Goal: Task Accomplishment & Management: Use online tool/utility

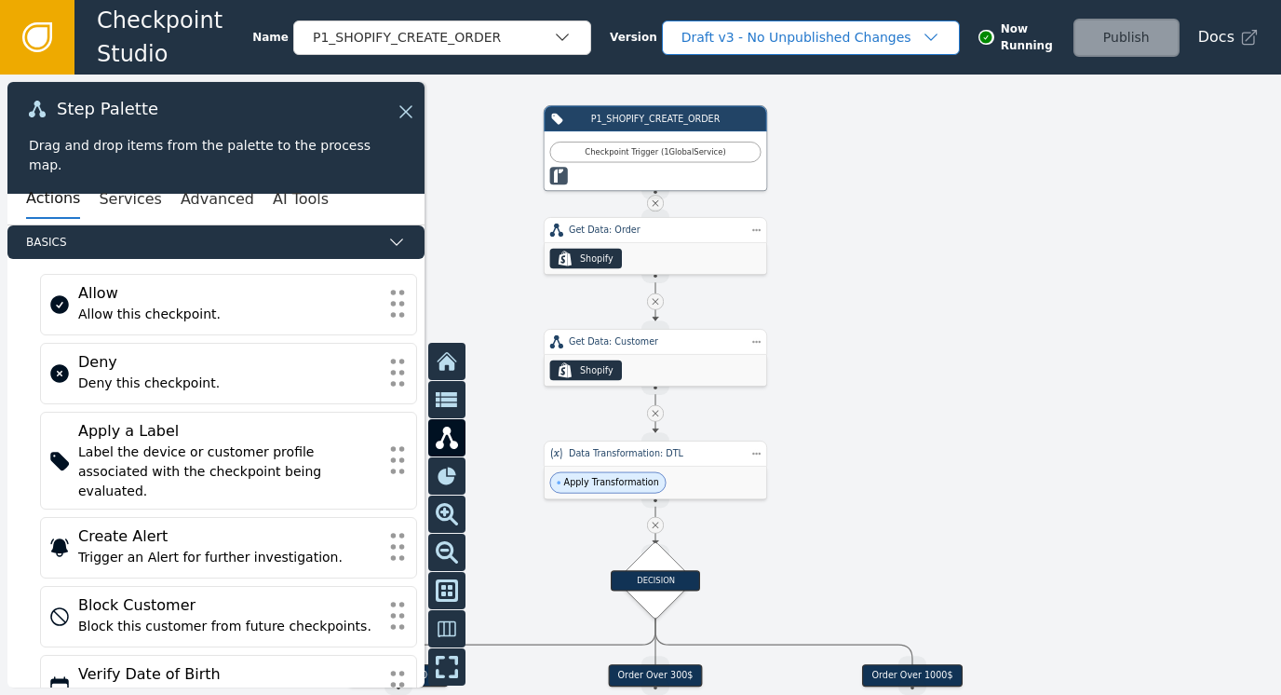
click at [746, 44] on div "Draft v3 - No Unpublished Changes" at bounding box center [802, 38] width 240 height 20
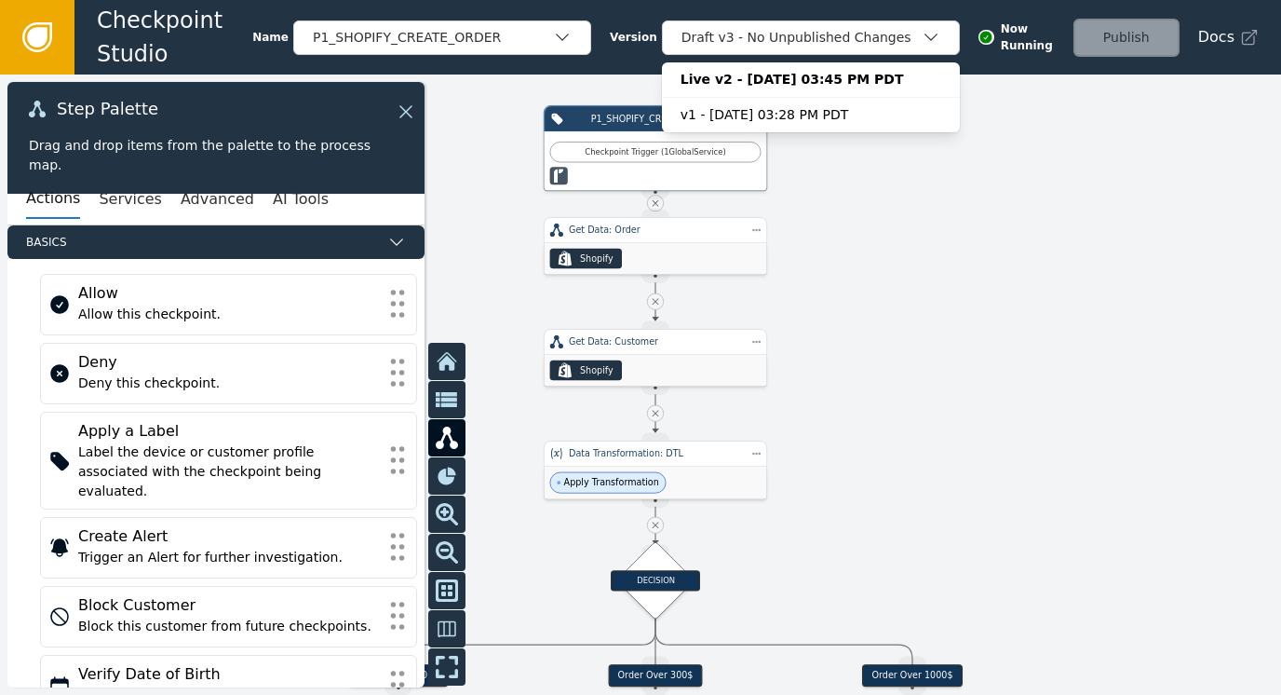
click at [1075, 215] on div at bounding box center [640, 385] width 1281 height 620
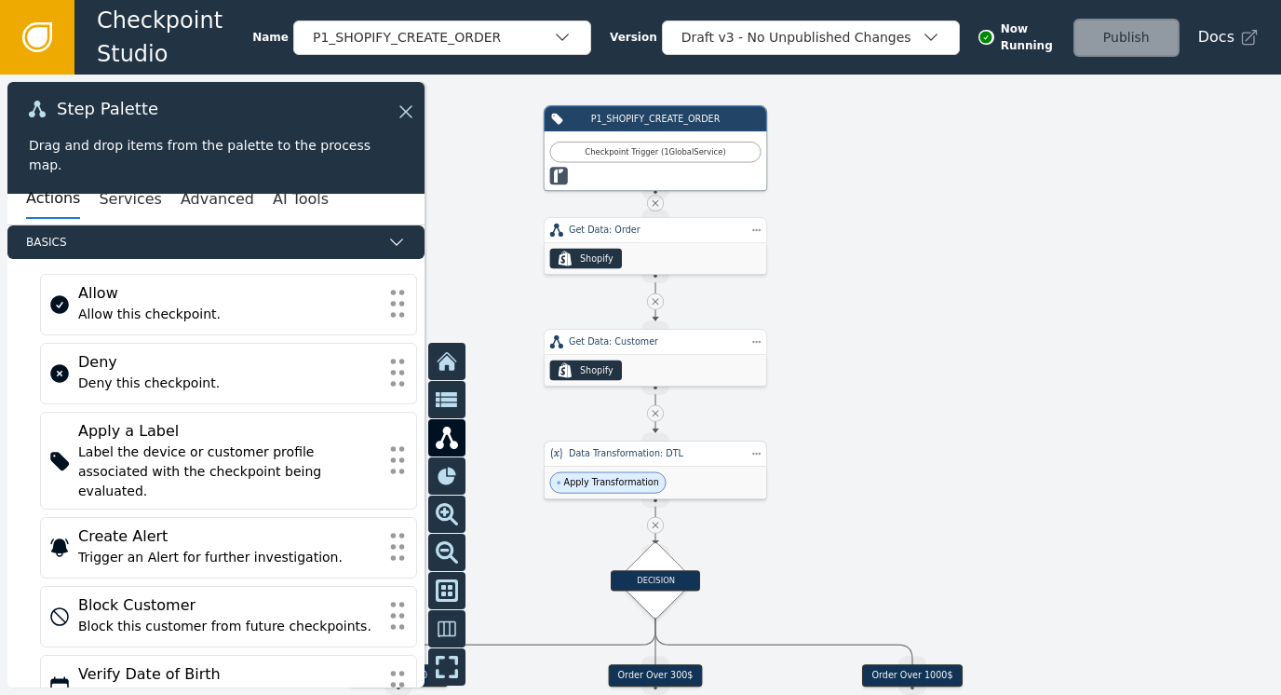
click at [615, 472] on span "Apply Transformation" at bounding box center [608, 482] width 116 height 21
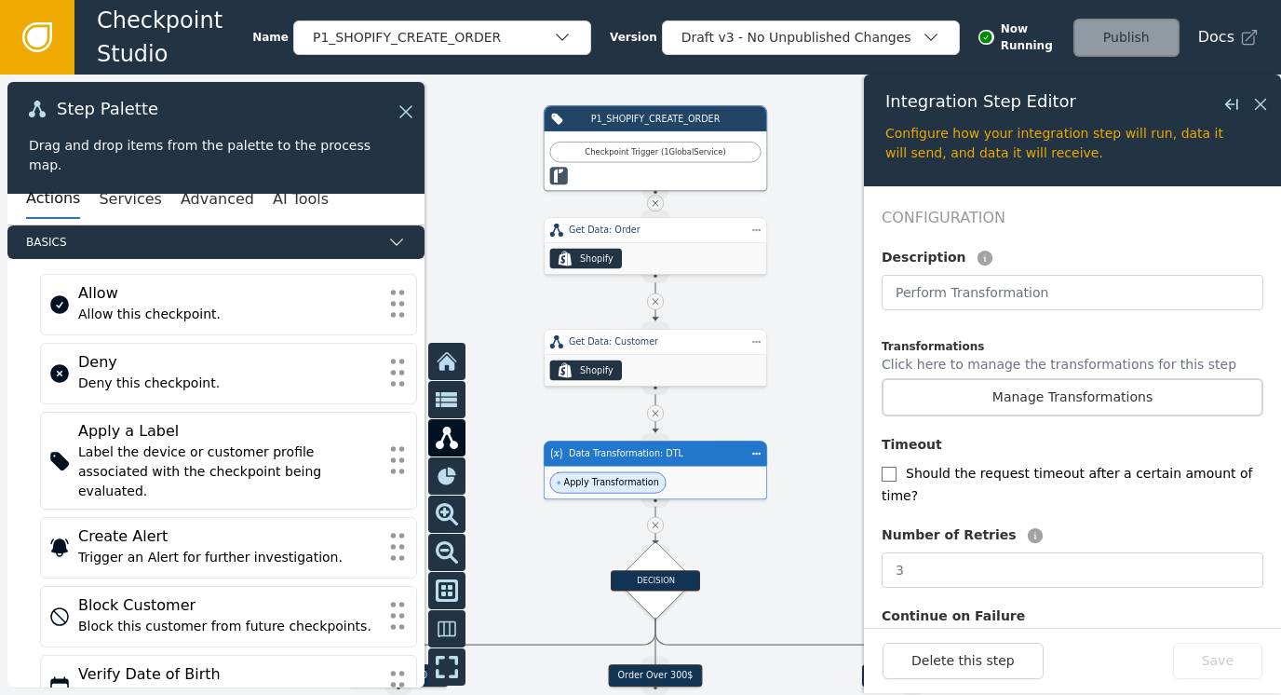
scroll to position [413, 0]
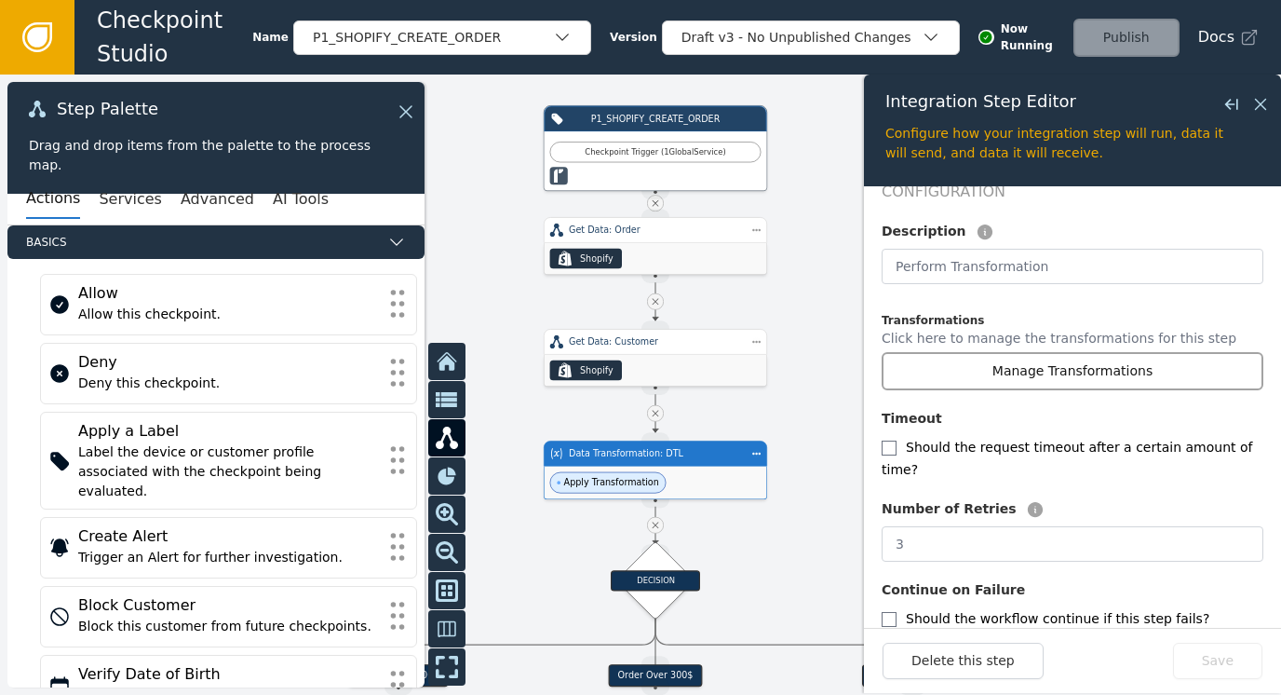
click at [1062, 352] on button "Manage Transformations" at bounding box center [1073, 371] width 382 height 38
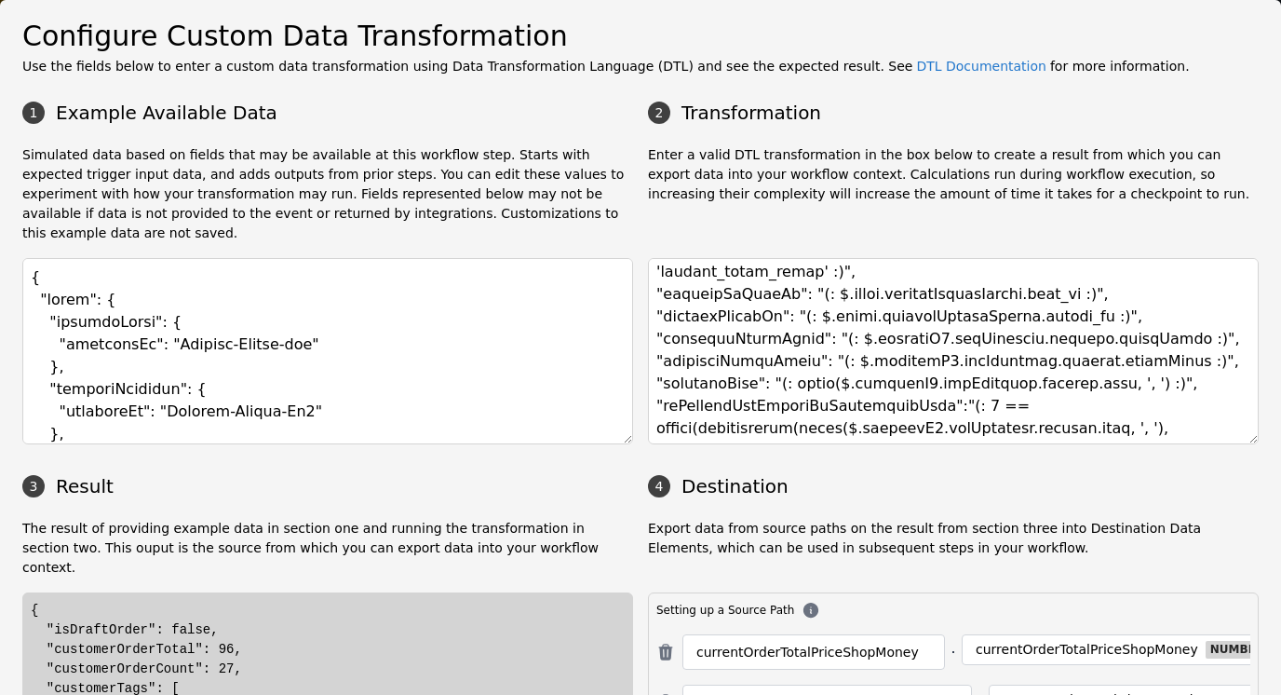
scroll to position [186, 0]
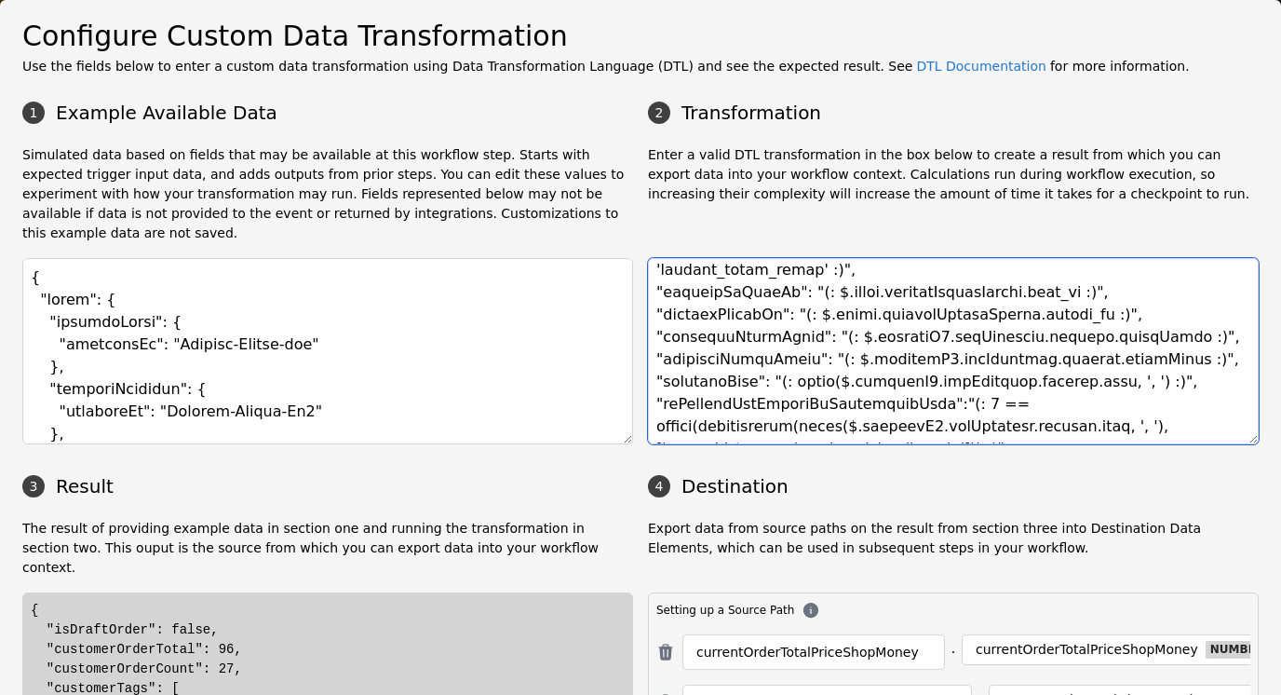
drag, startPoint x: 1229, startPoint y: 327, endPoint x: 1234, endPoint y: 314, distance: 13.8
click at [1234, 314] on textarea at bounding box center [953, 351] width 611 height 186
click at [1163, 324] on textarea at bounding box center [953, 351] width 611 height 186
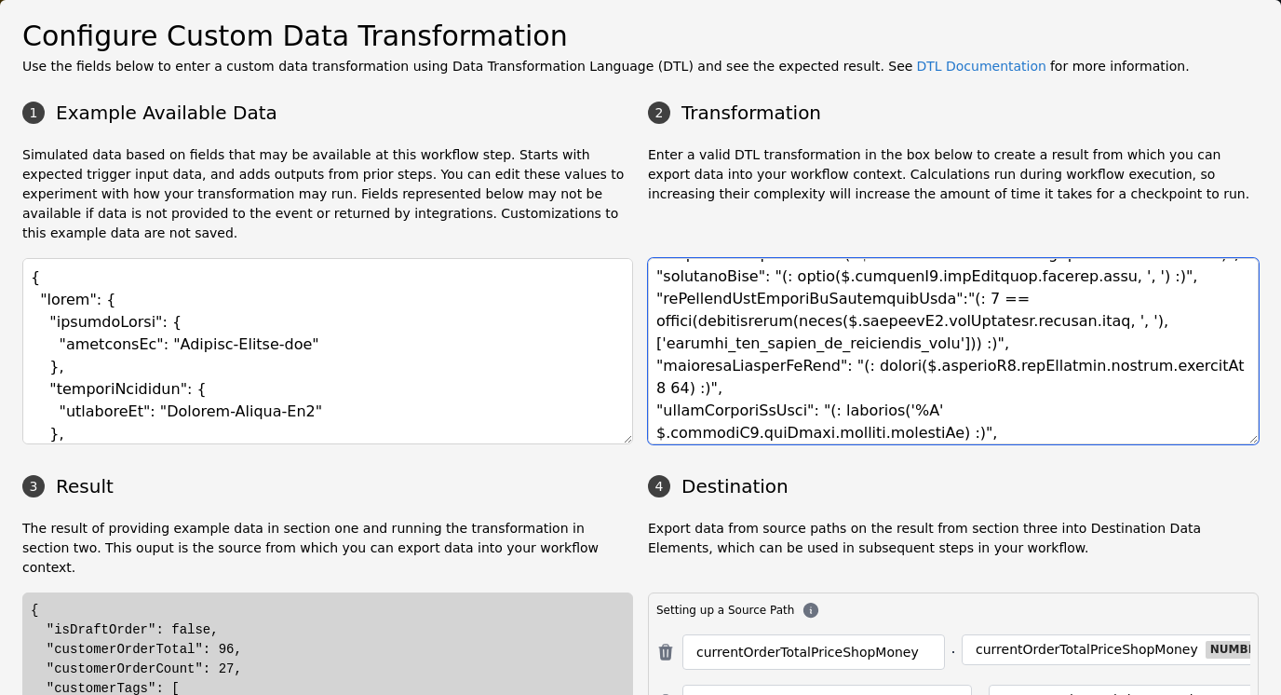
scroll to position [321, 0]
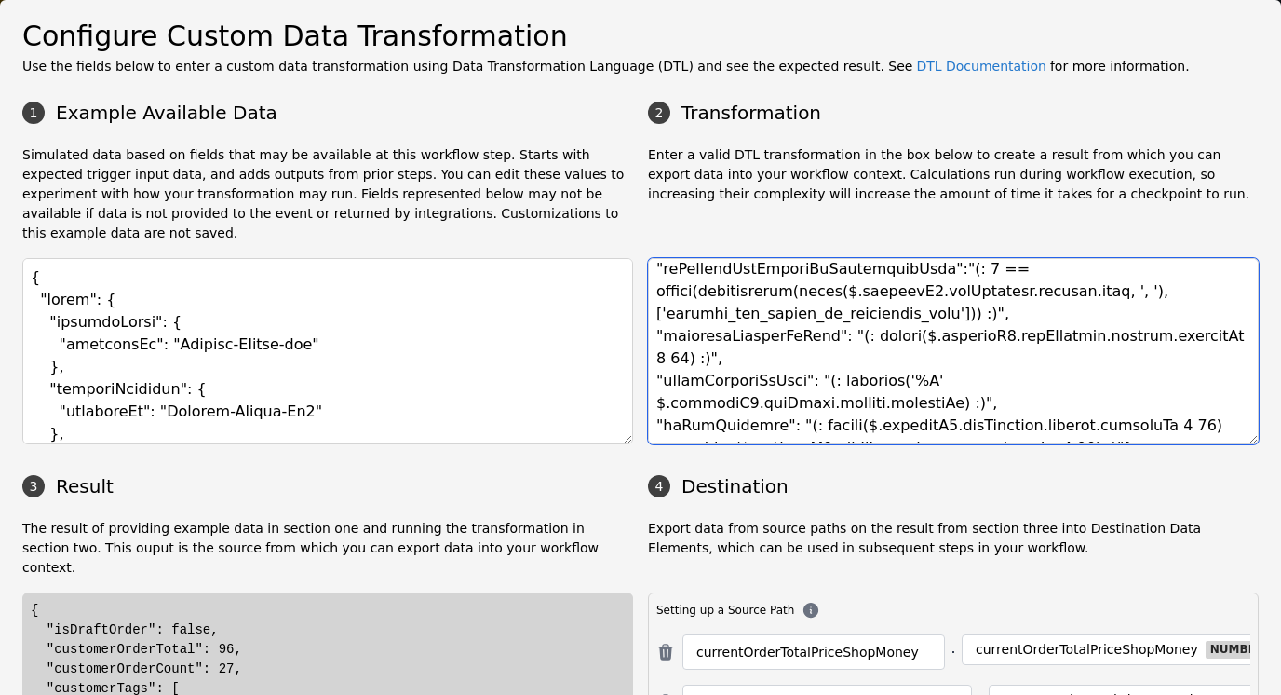
drag, startPoint x: 1199, startPoint y: 360, endPoint x: 1200, endPoint y: 345, distance: 15.9
click at [1200, 345] on textarea at bounding box center [953, 351] width 611 height 186
click at [684, 341] on textarea at bounding box center [953, 351] width 611 height 186
paste textarea "orderCreatedAtDate": "(: strftime('%F' $.shopifyV2.getOrder.outputs.createdAt) …"
drag, startPoint x: 843, startPoint y: 359, endPoint x: 929, endPoint y: 359, distance: 86.6
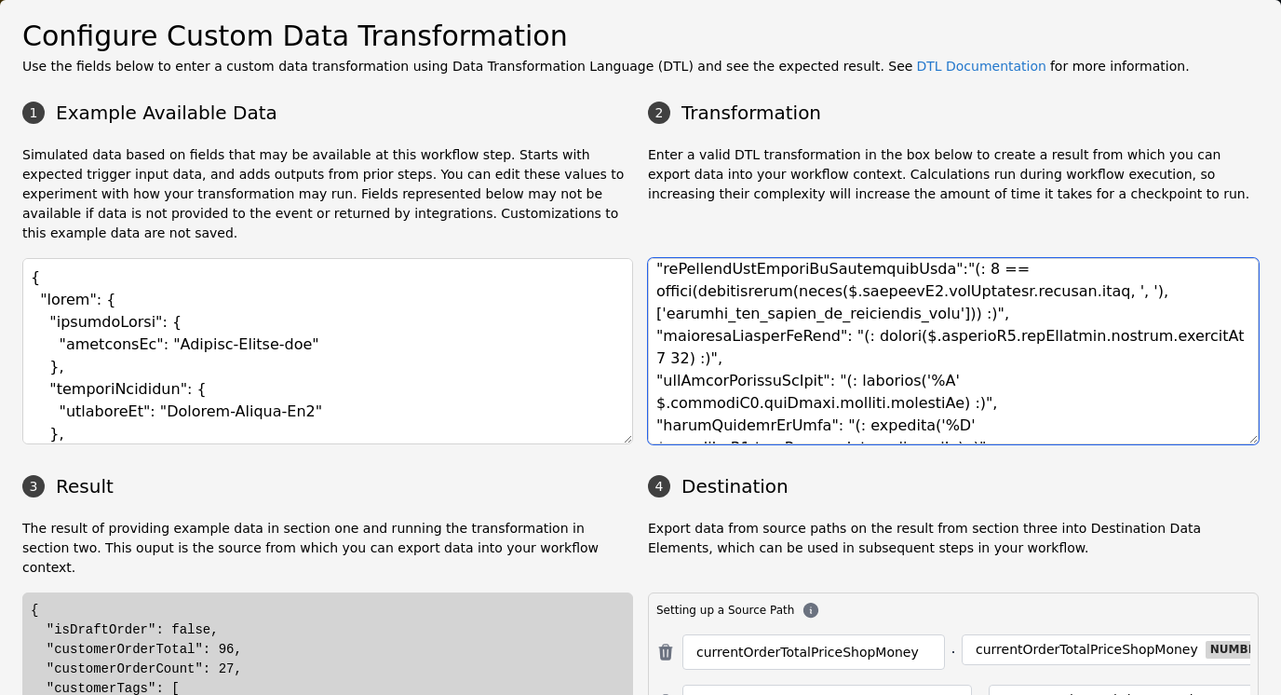
click at [929, 359] on textarea at bounding box center [953, 351] width 611 height 186
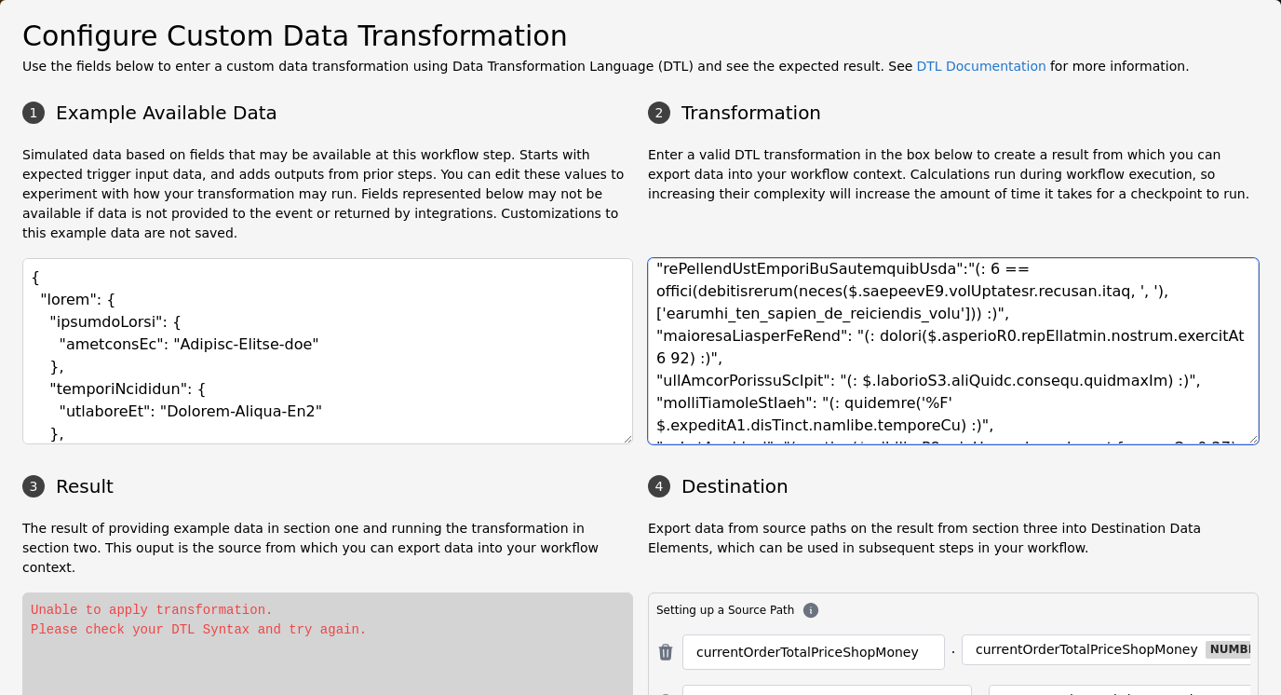
click at [1108, 359] on textarea at bounding box center [953, 351] width 611 height 186
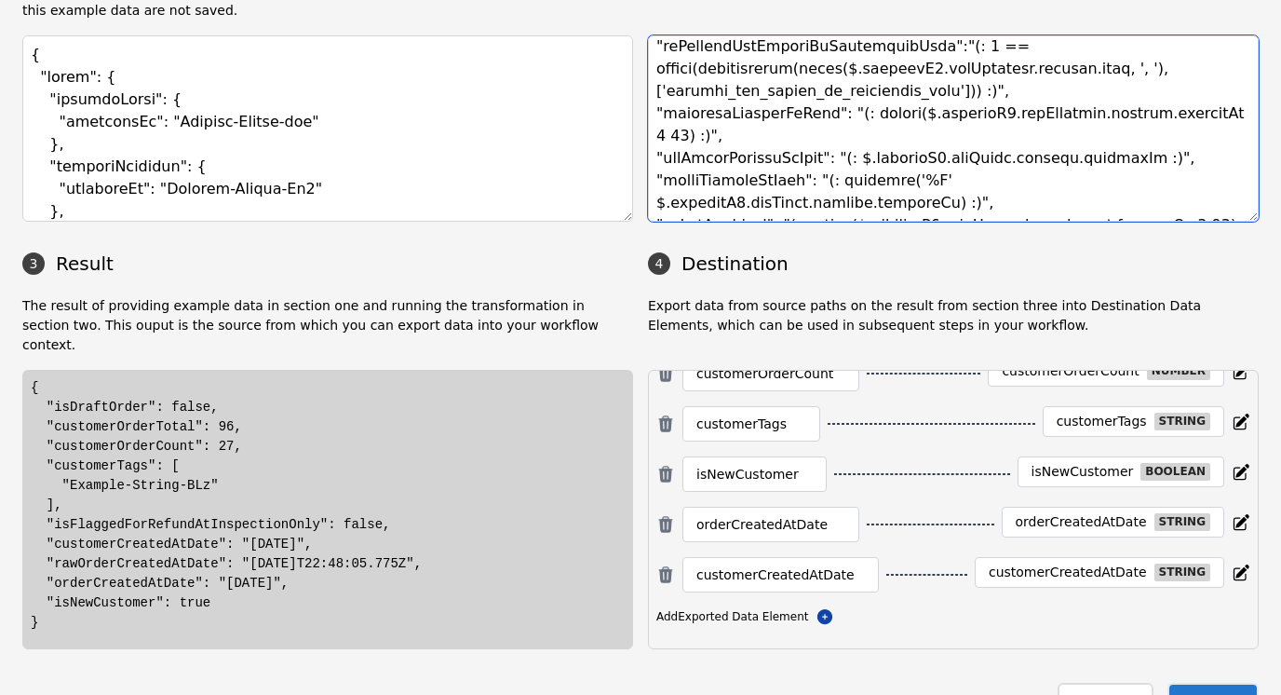
scroll to position [425, 0]
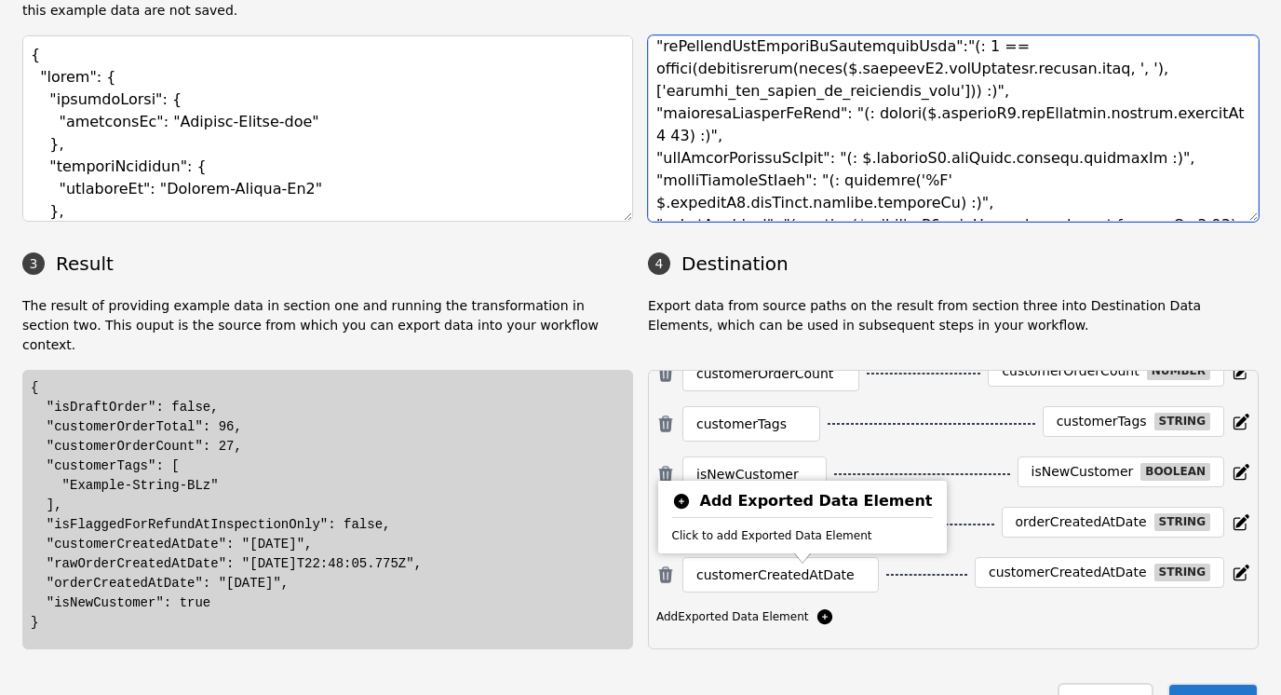
type textarea "{ "currentOrderTotalPriceShopMoney": "(: $.[DOMAIN_NAME]_price_[DOMAIN_NAME]_[D…"
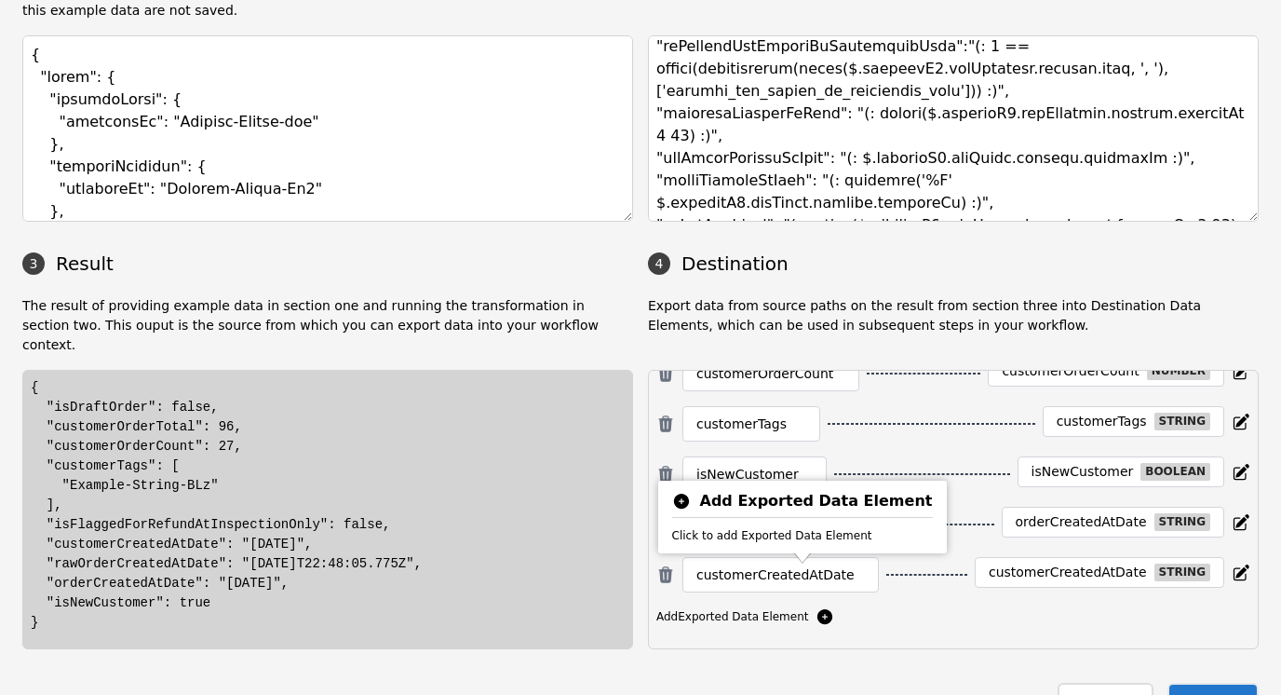
click at [816, 607] on icon at bounding box center [825, 616] width 19 height 19
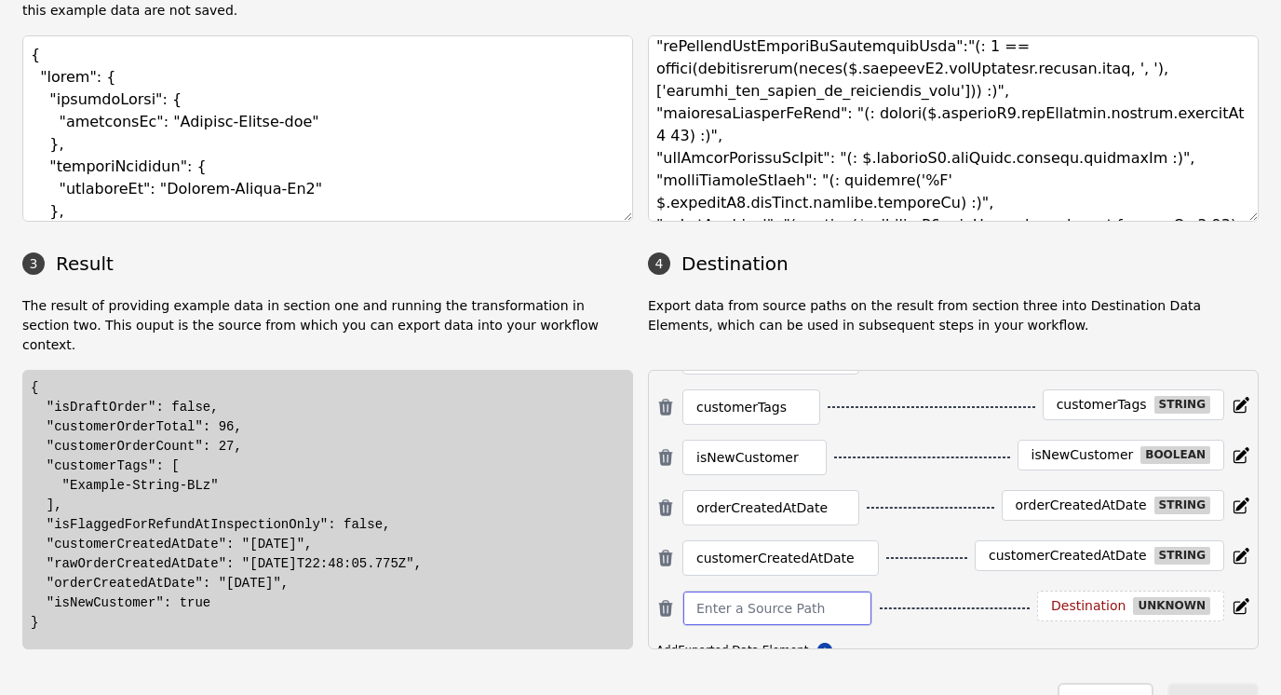
click at [741, 597] on input at bounding box center [778, 608] width 162 height 22
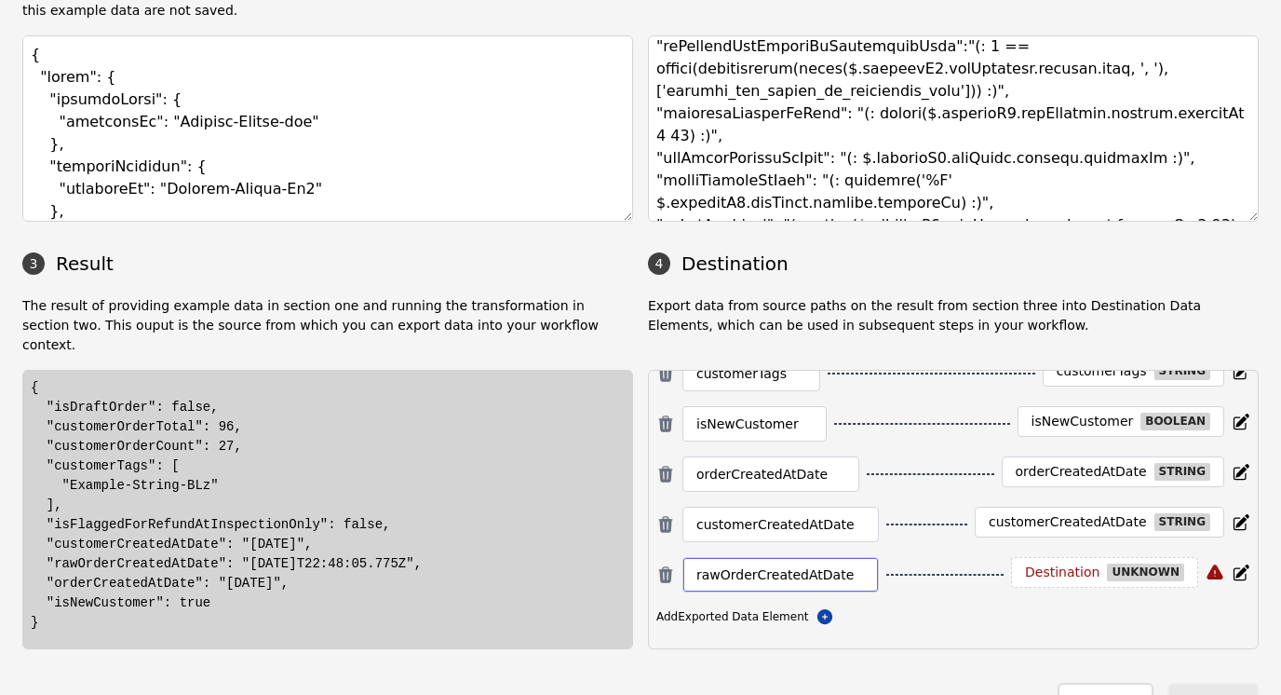
type input "rawOrderCreatedAtDate"
click at [1111, 557] on div "Destination unknown" at bounding box center [1104, 572] width 187 height 31
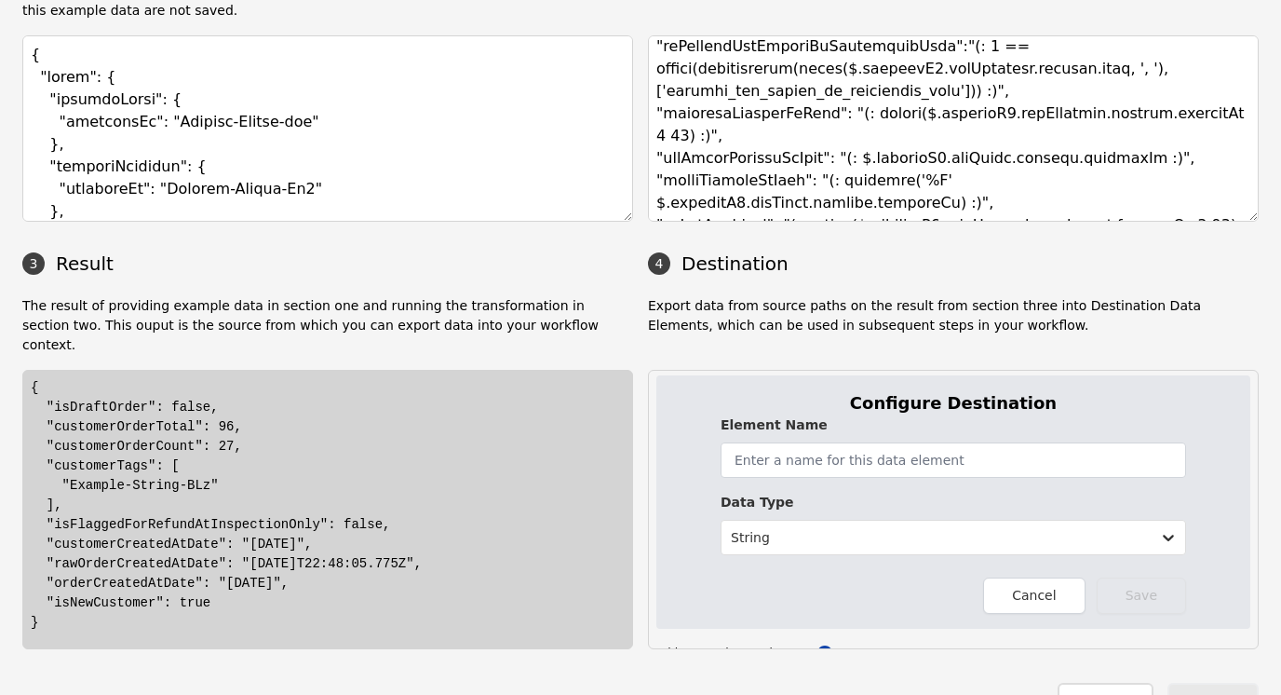
scroll to position [669, 0]
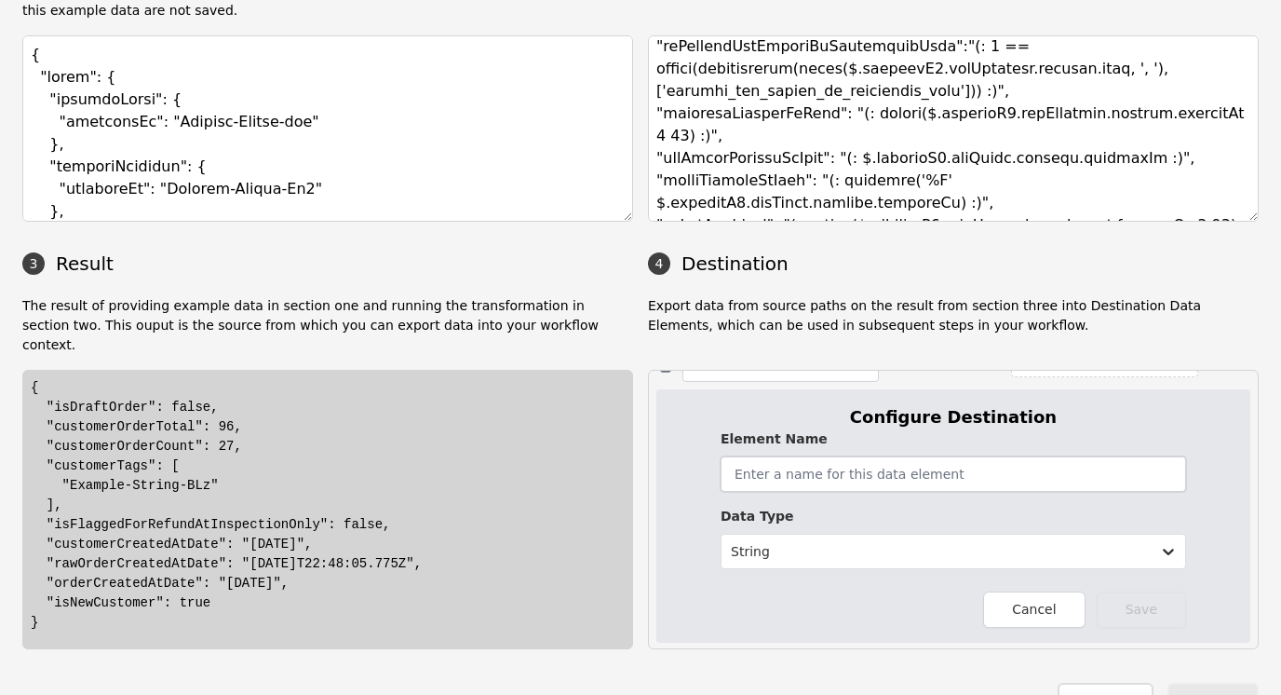
click at [856, 456] on input "text" at bounding box center [954, 473] width 466 height 35
type input "rawOrderCreatedAtDate"
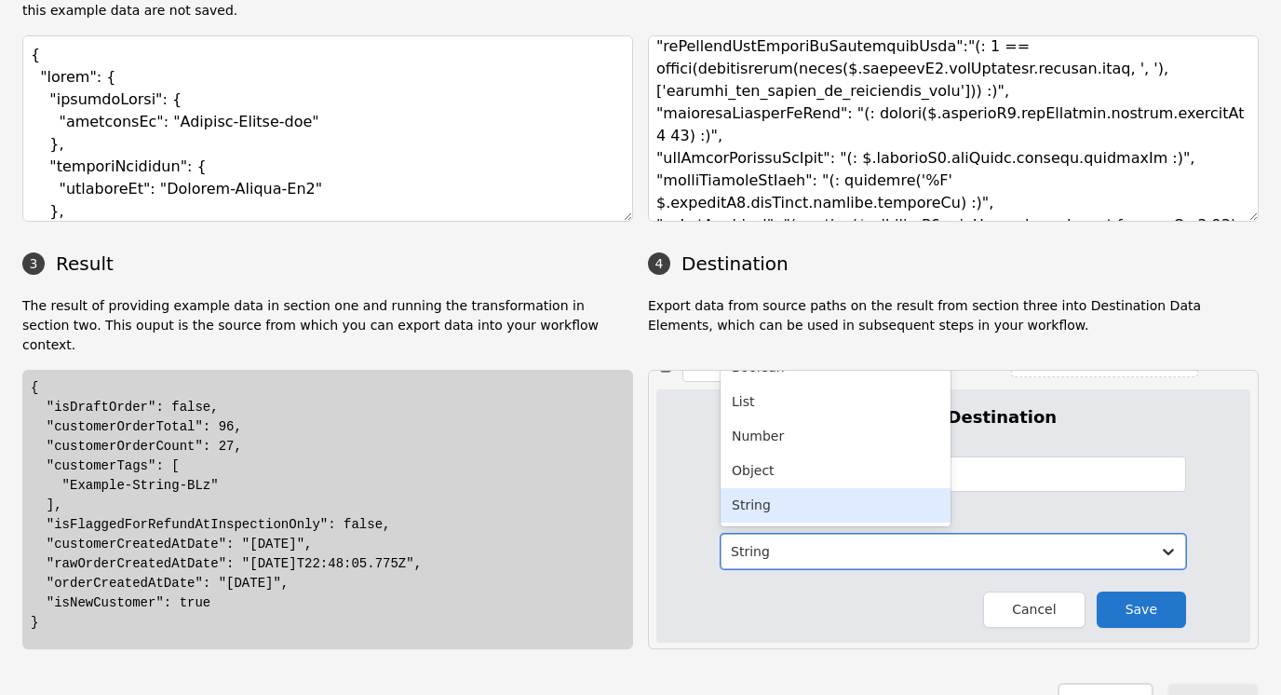
click at [1163, 549] on icon at bounding box center [1168, 552] width 11 height 7
click at [724, 454] on div "Object" at bounding box center [836, 471] width 230 height 34
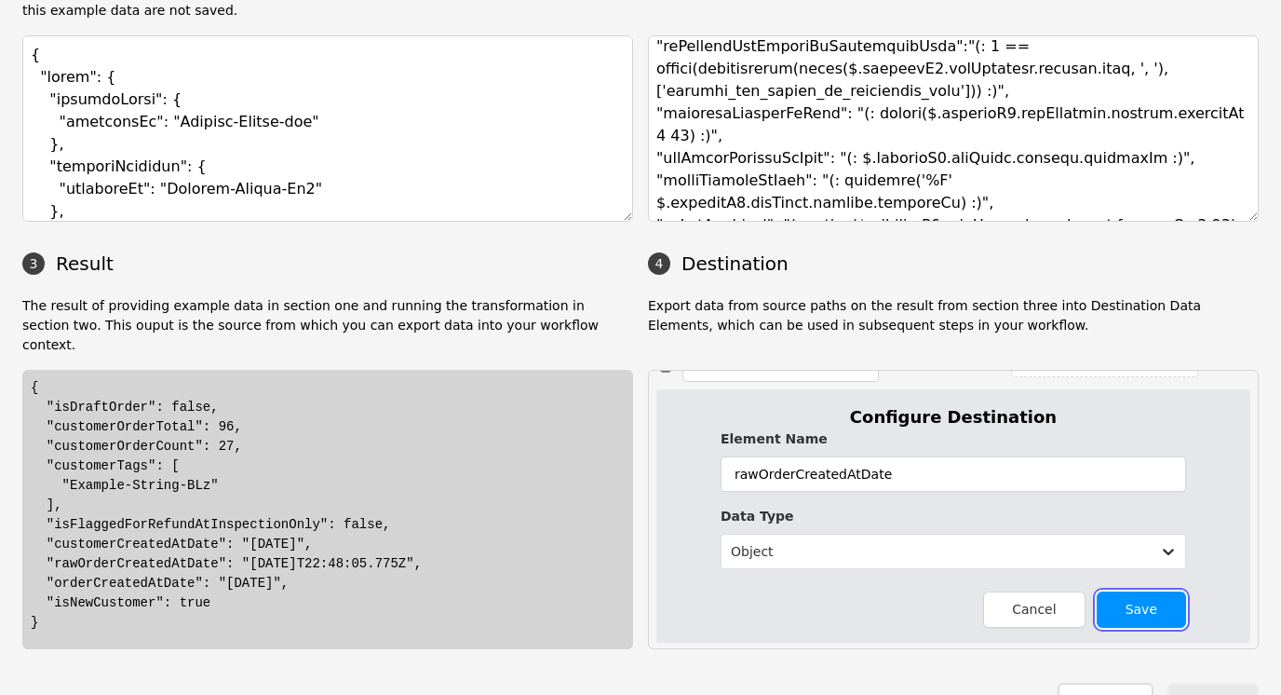
click at [1131, 591] on button "Save" at bounding box center [1141, 609] width 89 height 36
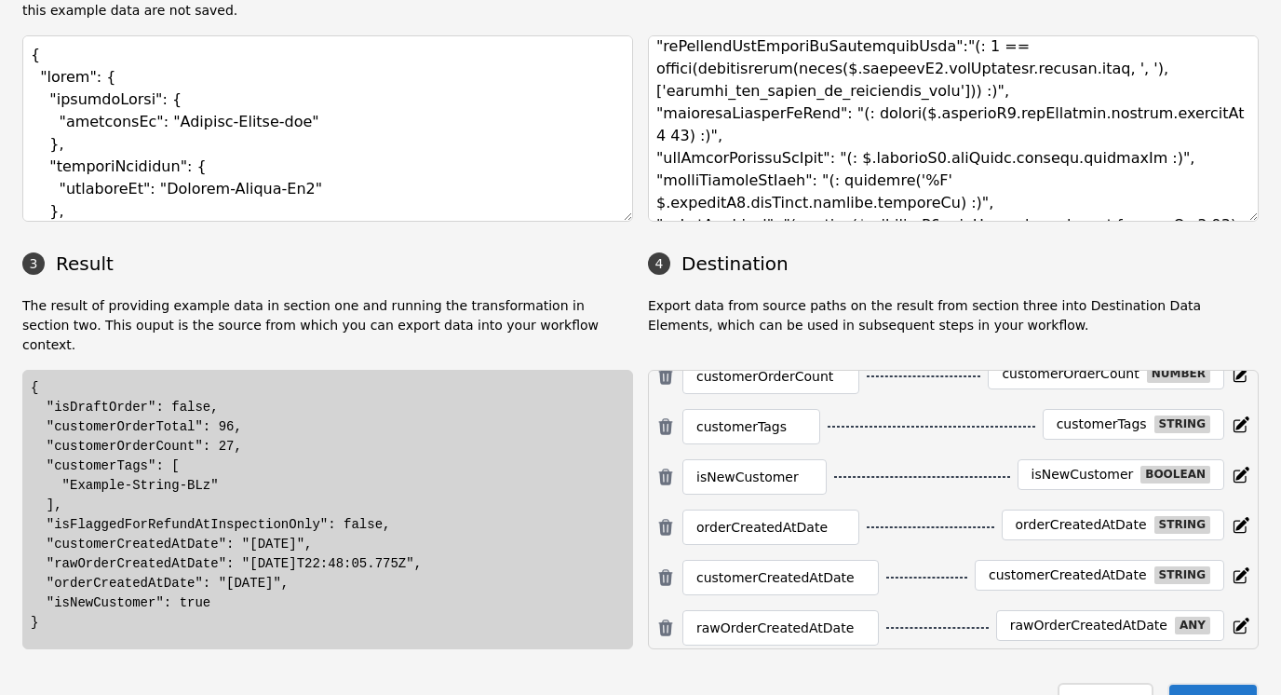
scroll to position [474, 0]
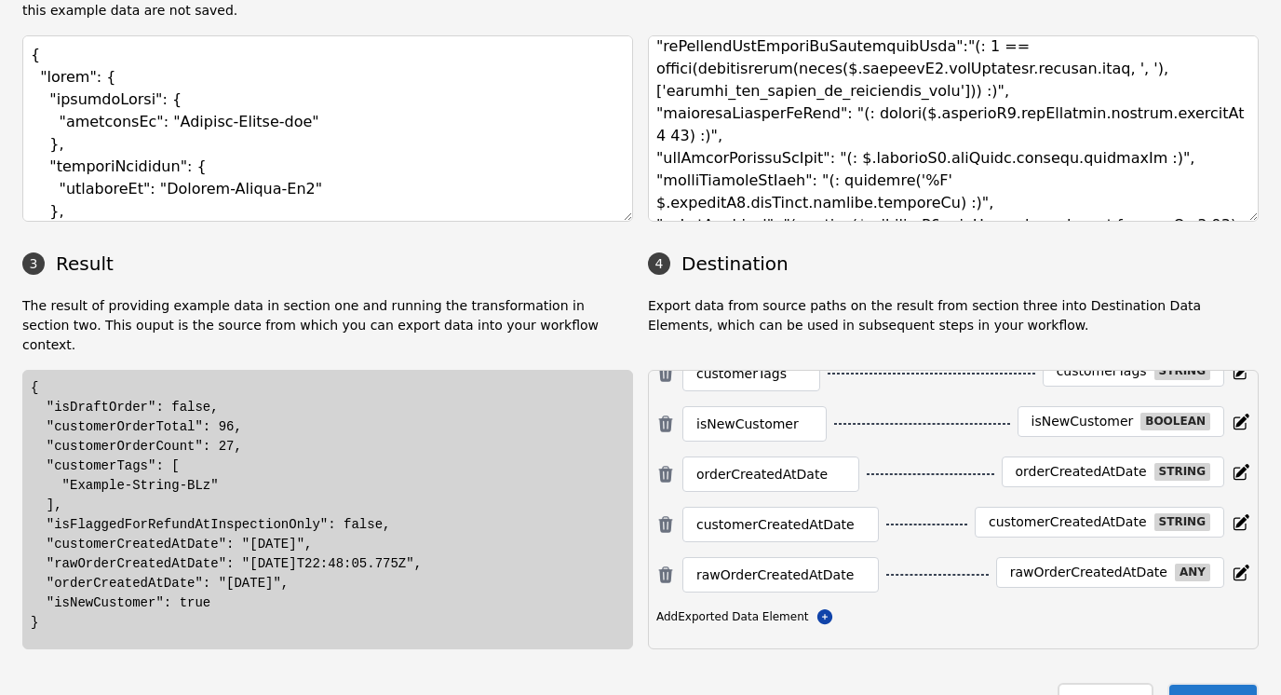
click at [1197, 683] on button "Save" at bounding box center [1213, 702] width 91 height 38
click at [1107, 683] on button "Close" at bounding box center [1105, 702] width 95 height 38
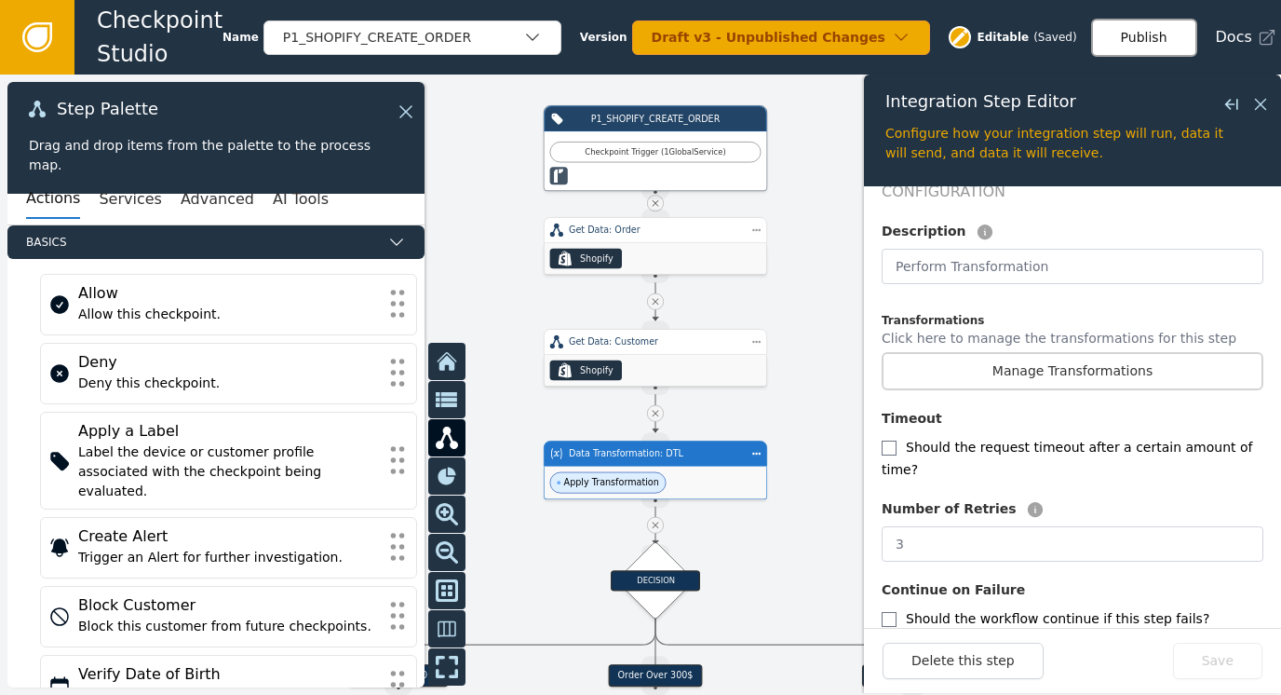
click at [1138, 39] on button "Publish" at bounding box center [1144, 38] width 106 height 38
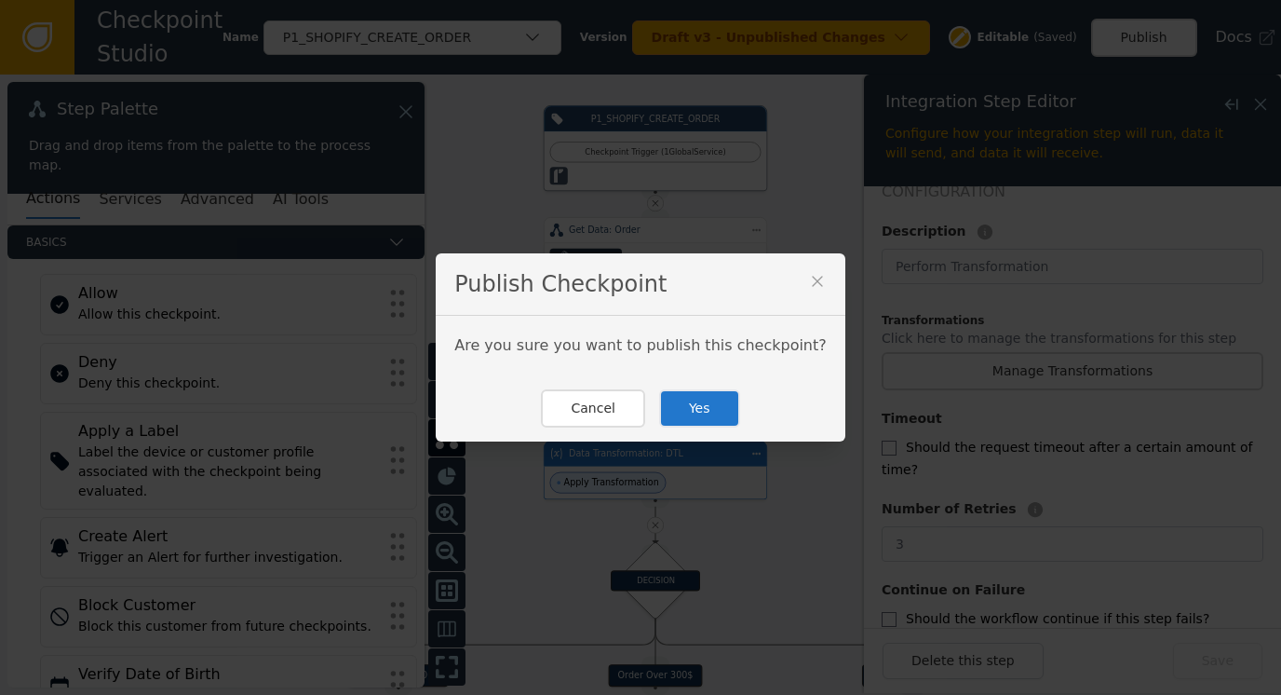
click at [686, 397] on button "Yes" at bounding box center [699, 408] width 81 height 38
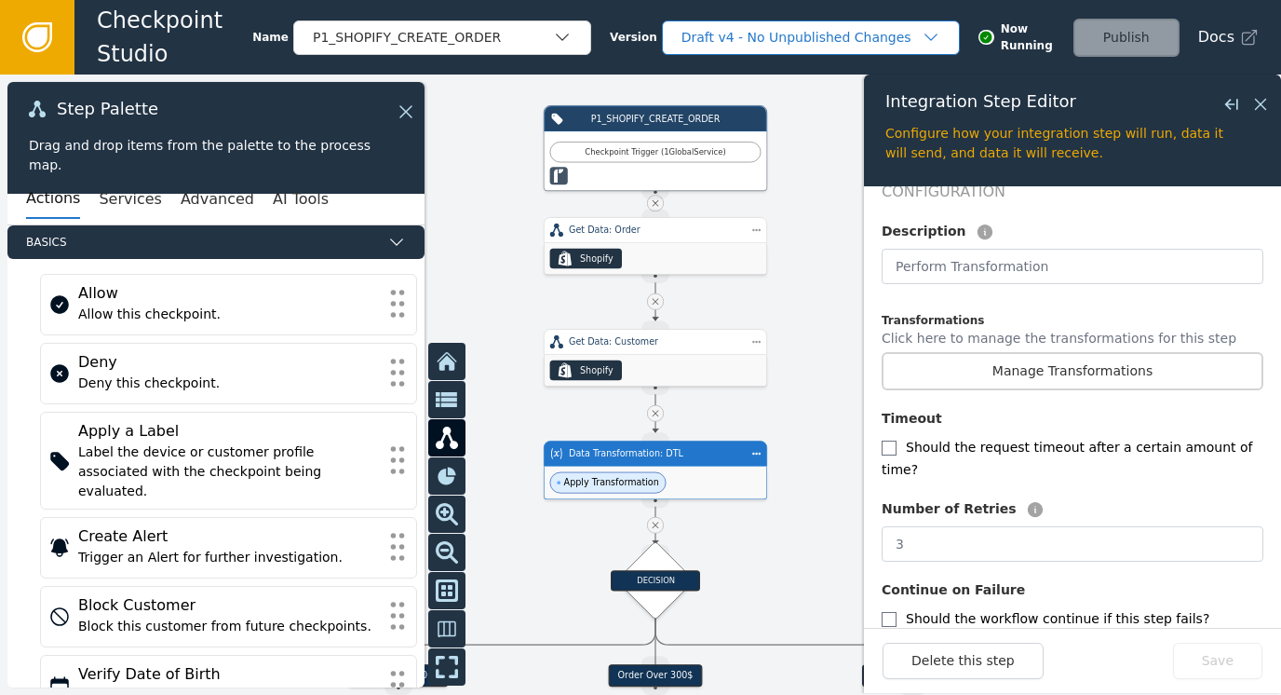
click at [784, 31] on div "Draft v4 - No Unpublished Changes" at bounding box center [802, 38] width 240 height 20
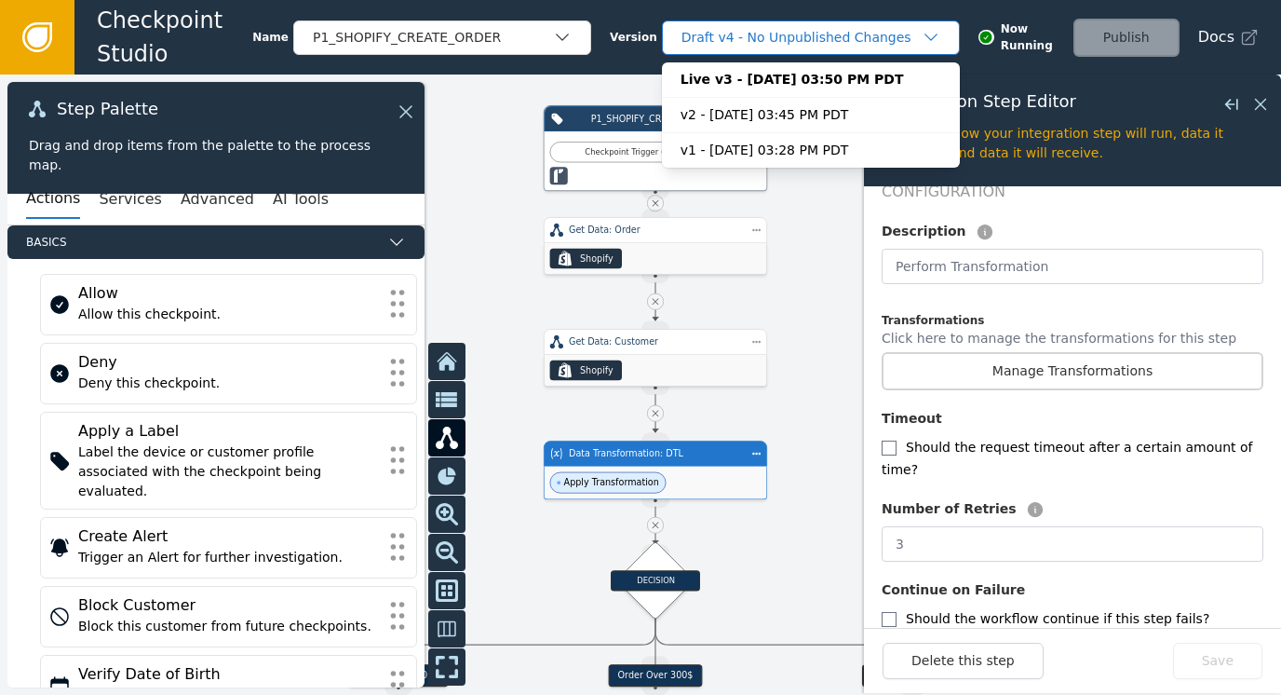
click at [784, 31] on div "Draft v4 - No Unpublished Changes" at bounding box center [802, 38] width 240 height 20
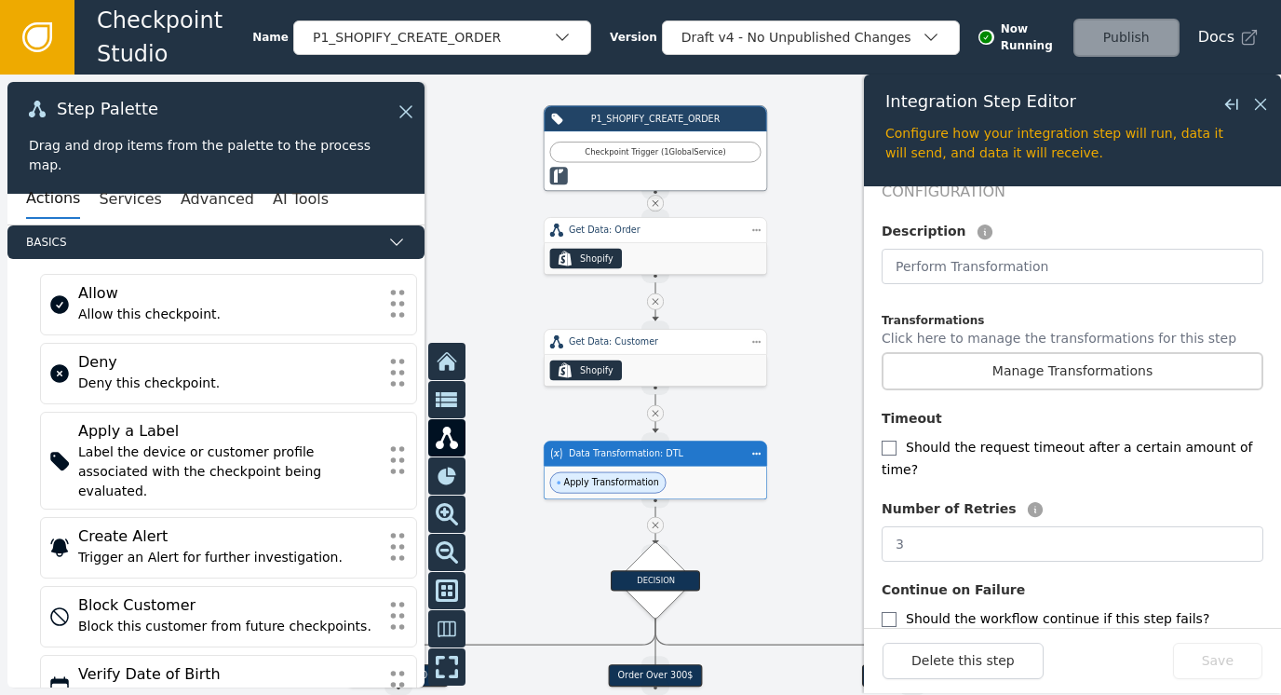
click at [36, 35] on icon at bounding box center [37, 37] width 20 height 20
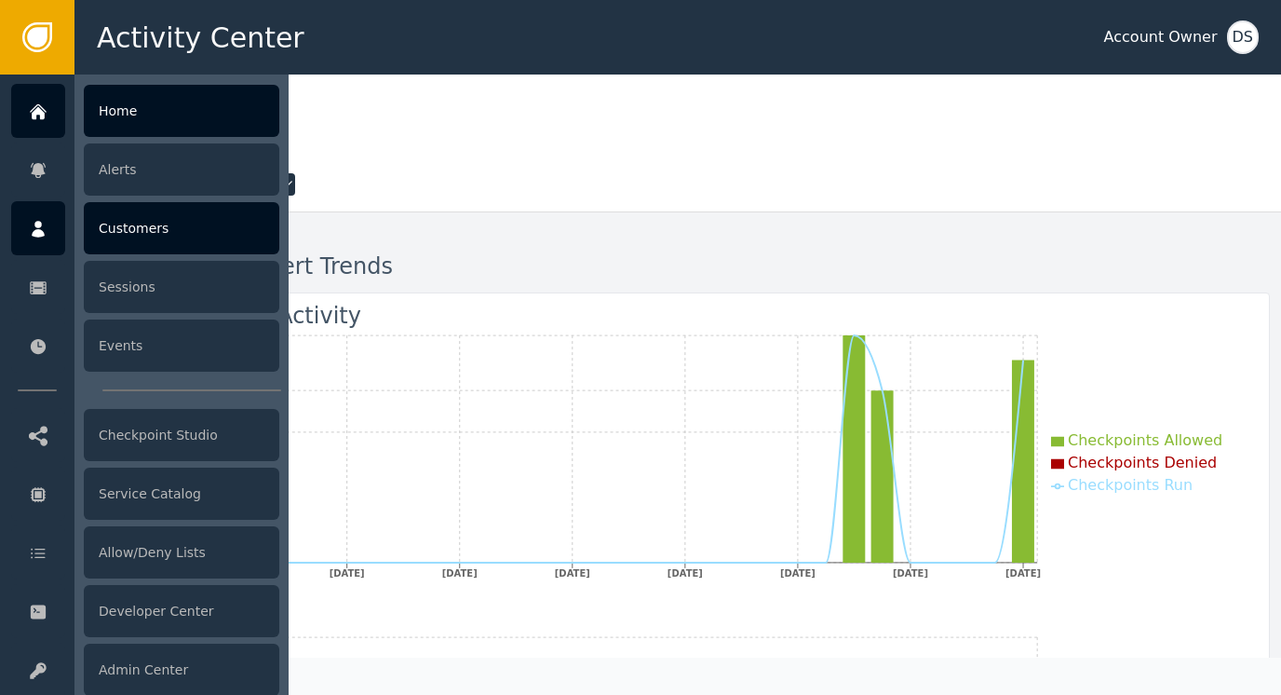
click at [123, 230] on div "Customers" at bounding box center [182, 228] width 196 height 52
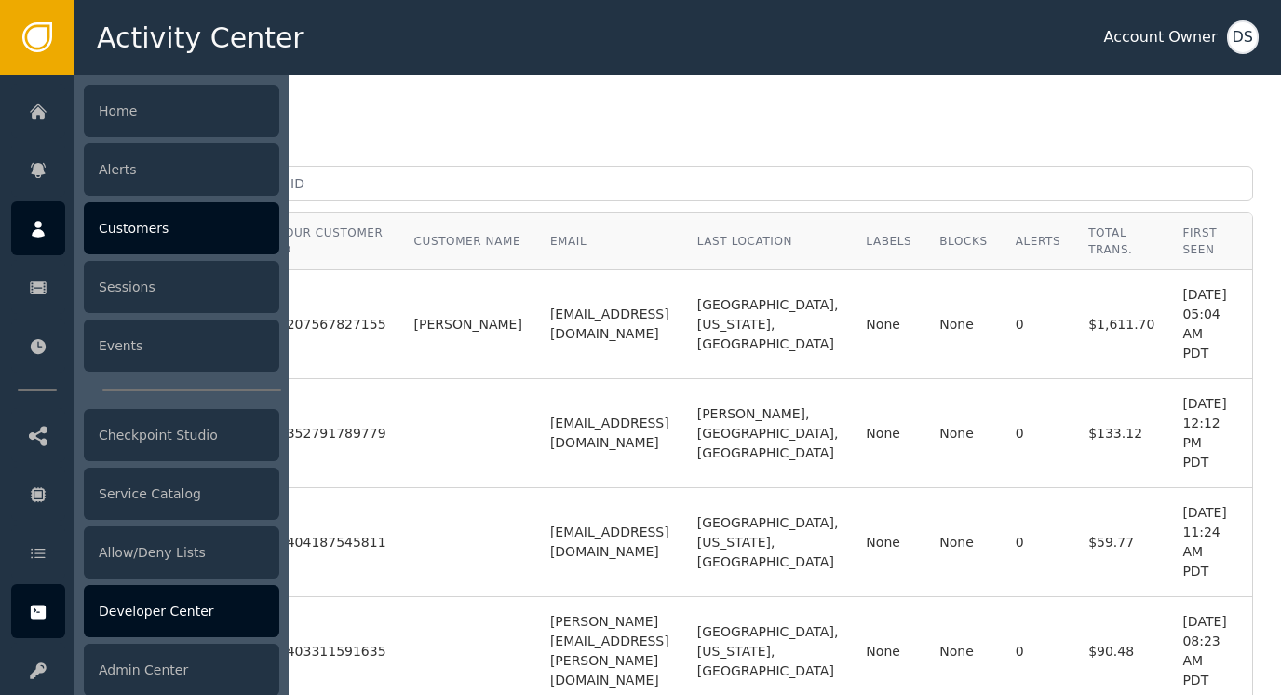
click at [146, 605] on div "Developer Center" at bounding box center [182, 611] width 196 height 52
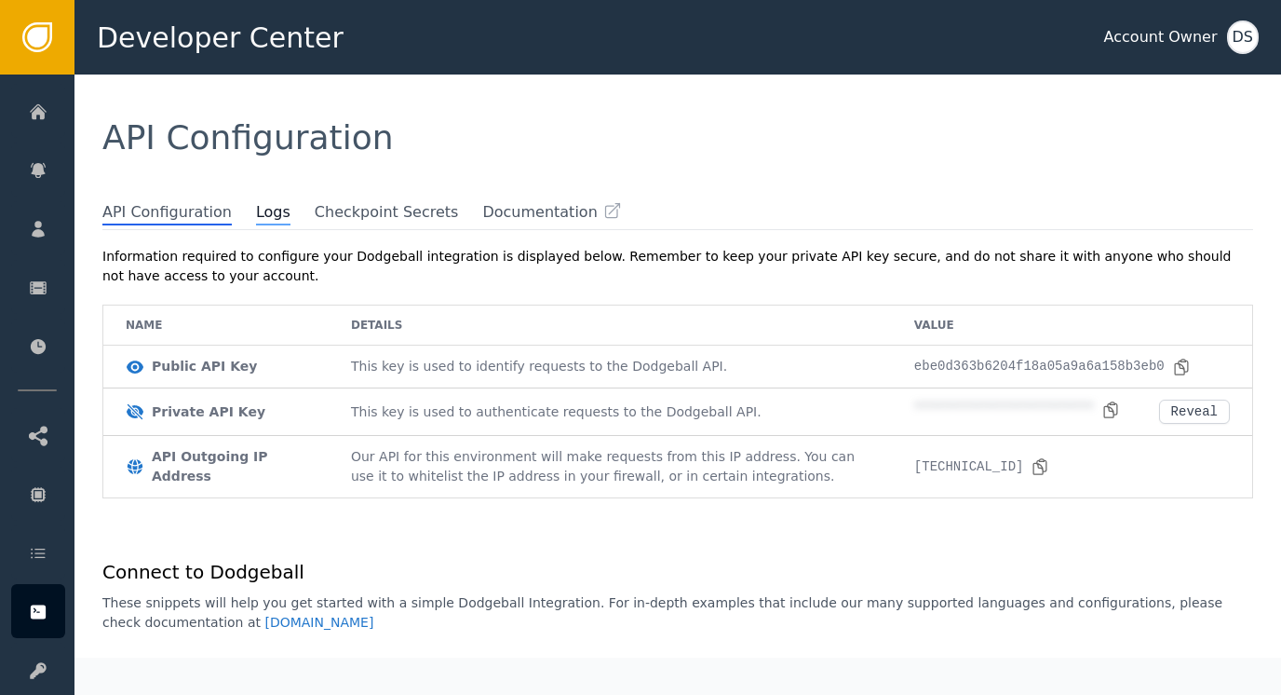
click at [256, 219] on span "Logs" at bounding box center [273, 213] width 34 height 24
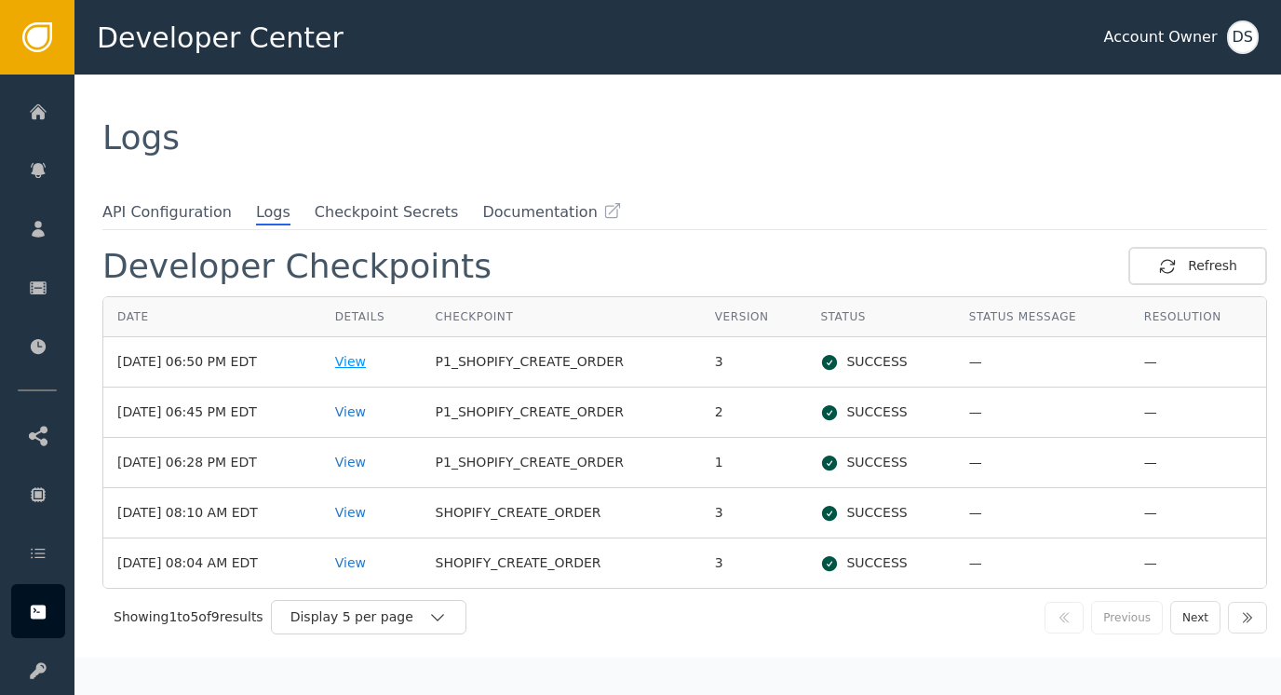
click at [384, 362] on div "View" at bounding box center [371, 362] width 73 height 20
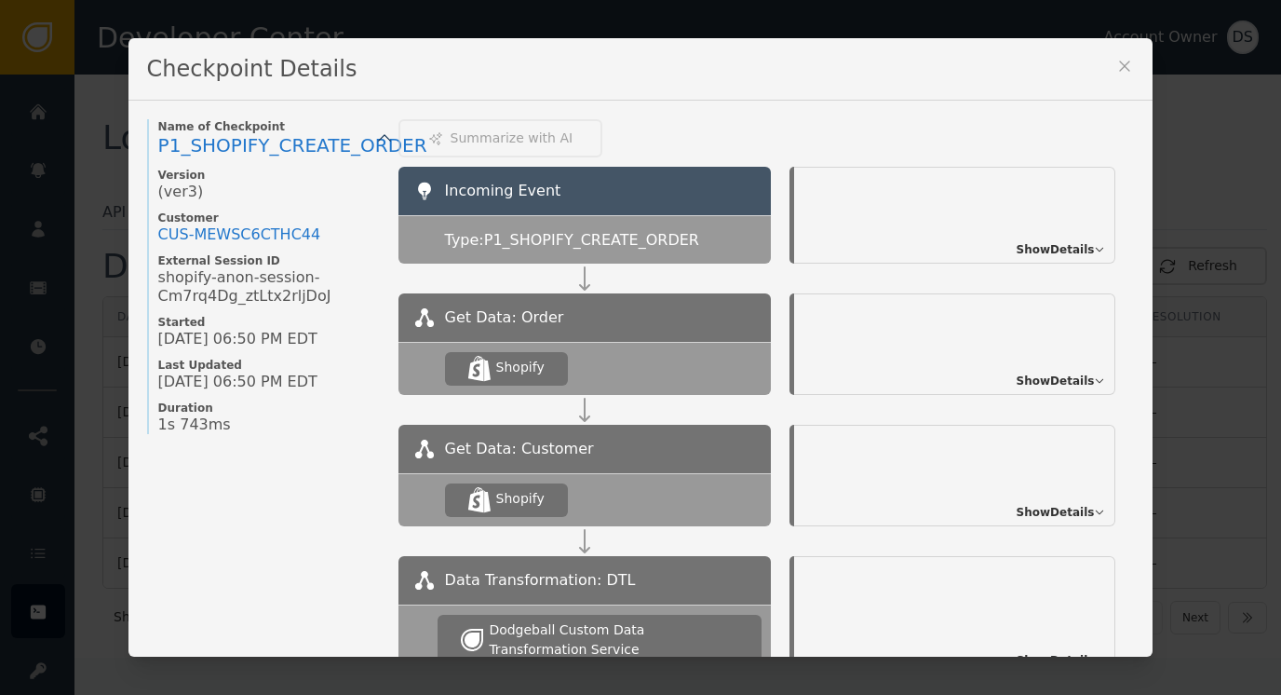
scroll to position [186, 0]
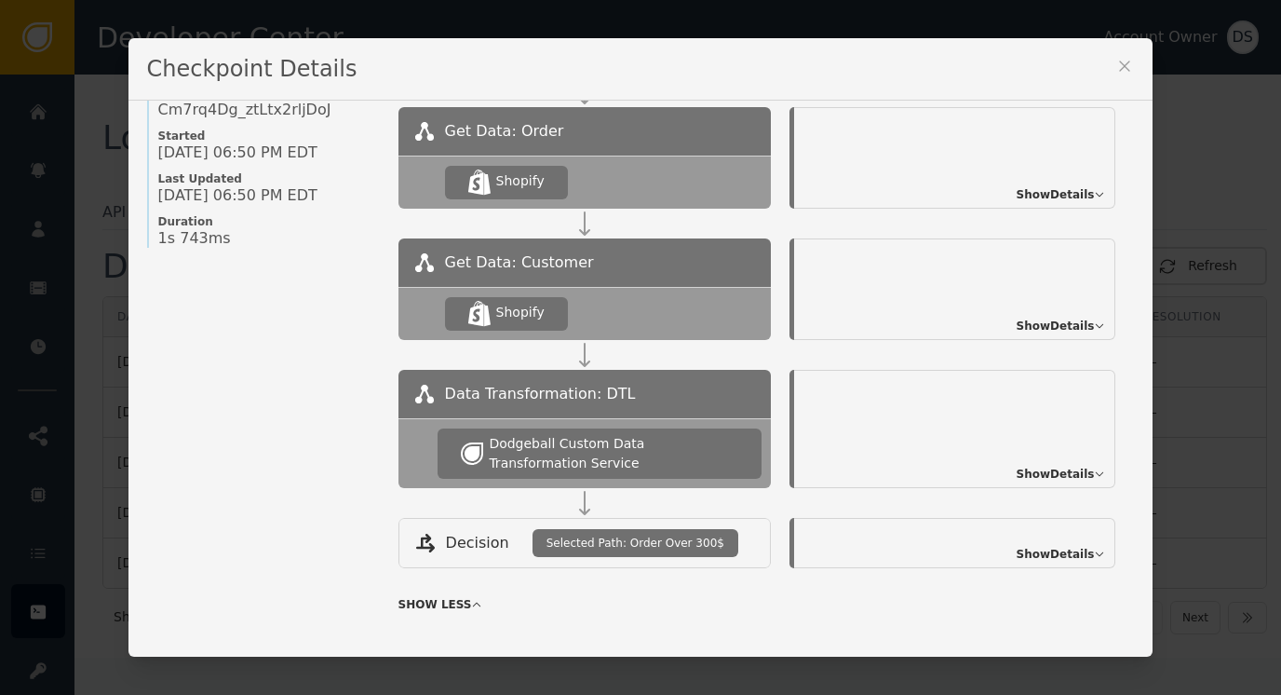
click at [1047, 473] on span "Show Details" at bounding box center [1056, 474] width 78 height 17
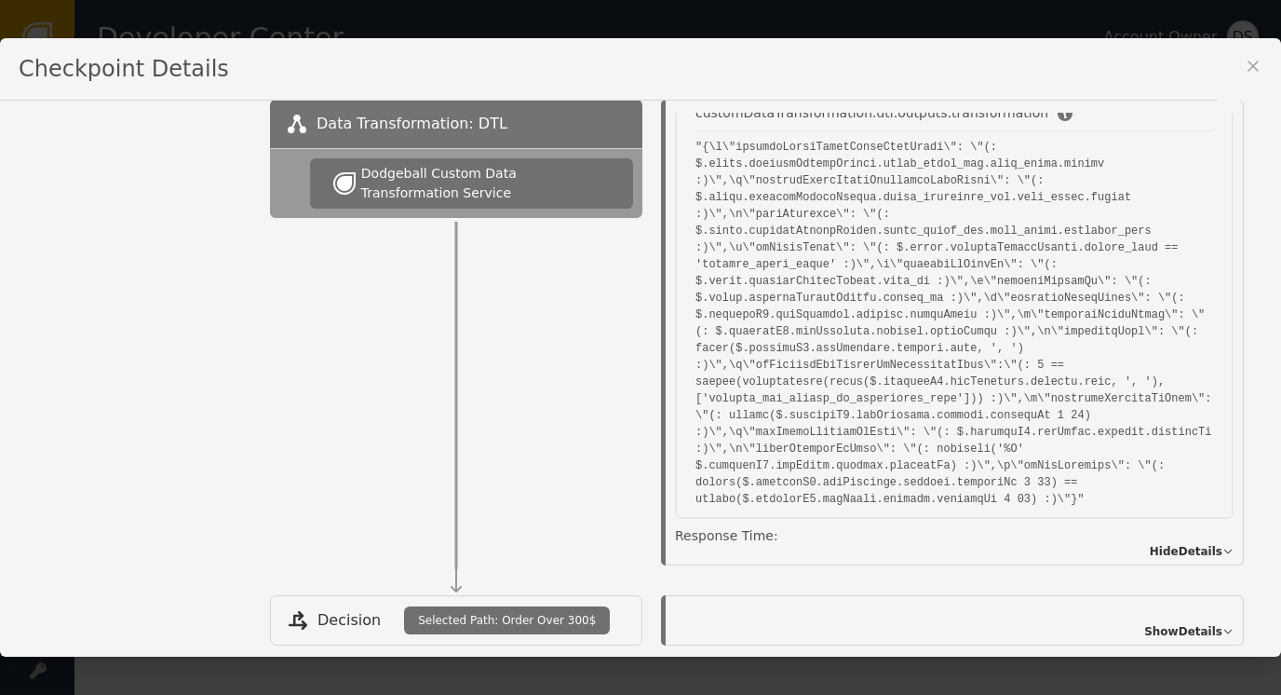
scroll to position [1369, 0]
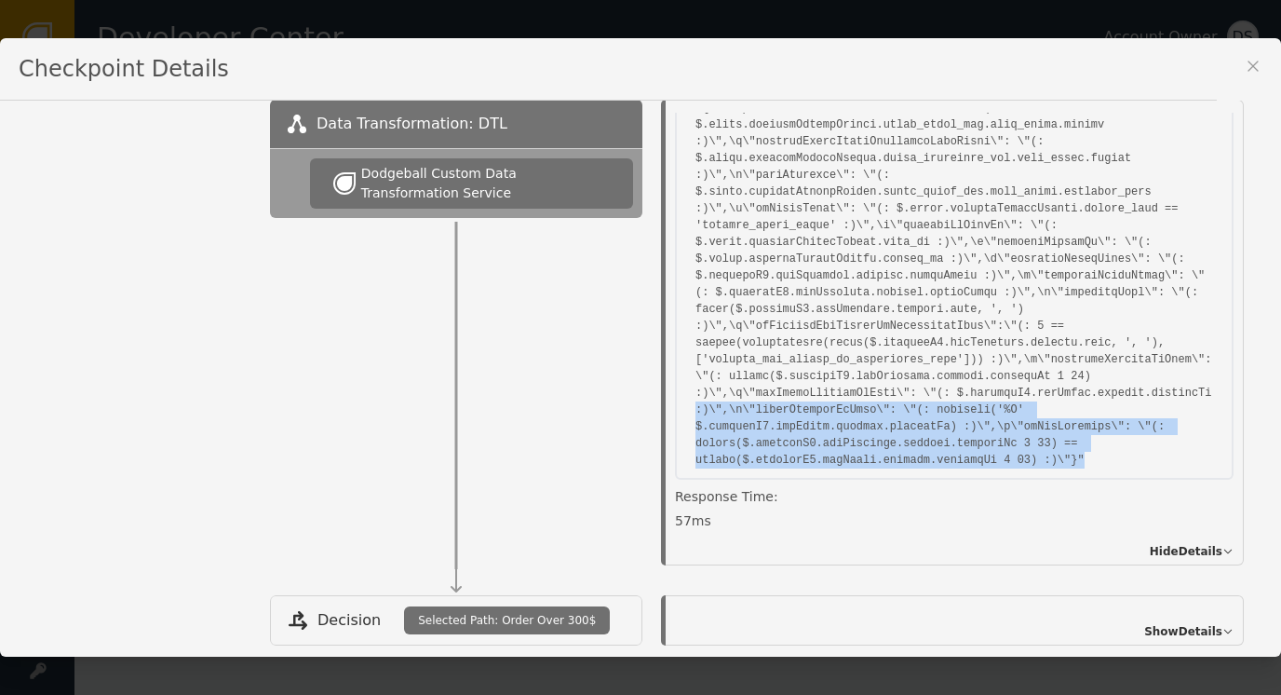
drag, startPoint x: 1197, startPoint y: 453, endPoint x: 1212, endPoint y: 394, distance: 60.5
click at [1212, 394] on div "Execution Status: SUCCESS Data customDataTransformation.dtl.outputs.result cust…" at bounding box center [959, 329] width 568 height 433
drag, startPoint x: 1212, startPoint y: 394, endPoint x: 1219, endPoint y: 448, distance: 54.5
click at [1219, 448] on div "Execution Status: SUCCESS Data customDataTransformation.dtl.outputs.result cust…" at bounding box center [953, 333] width 620 height 466
click at [1253, 448] on div "Name of Checkpoint P1_SHOPIFY_CREATE_ORDER Version (ver 3 ) Customer CUS- MEWSC…" at bounding box center [640, 379] width 1281 height 556
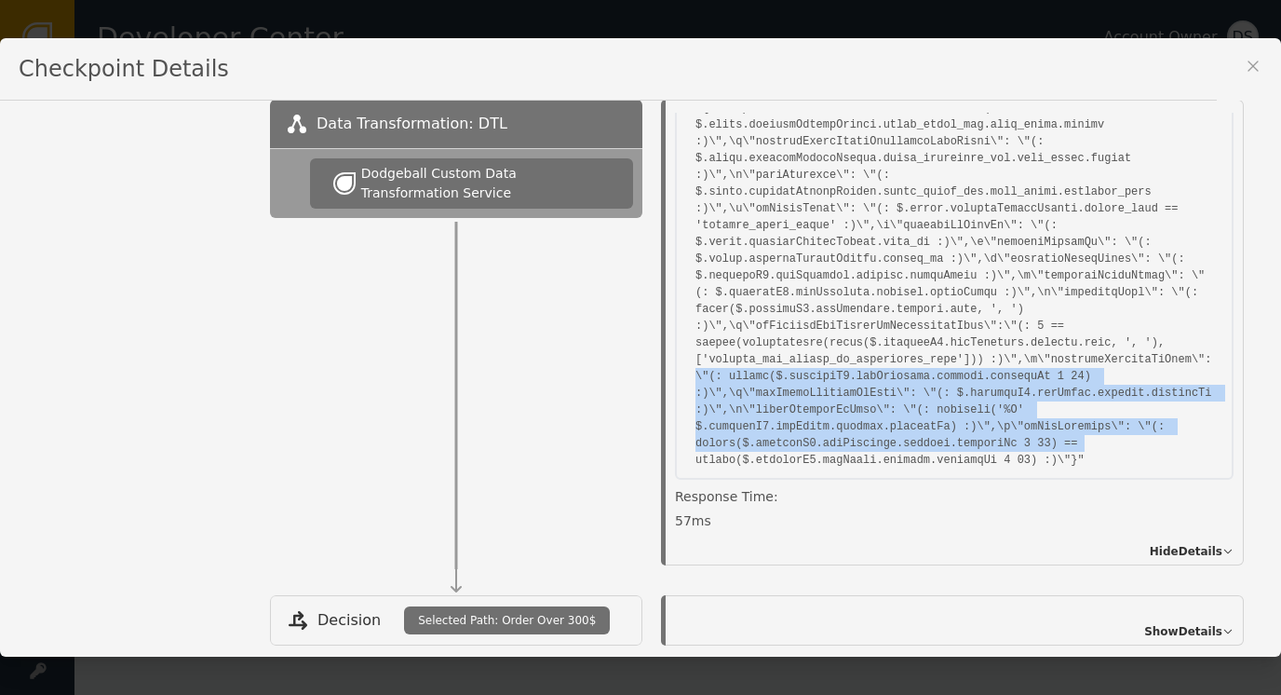
drag, startPoint x: 1241, startPoint y: 431, endPoint x: 1255, endPoint y: 348, distance: 84.1
click at [1255, 348] on div "Name of Checkpoint P1_SHOPIFY_CREATE_ORDER Version (ver 3 ) Customer CUS- MEWSC…" at bounding box center [640, 379] width 1281 height 556
drag, startPoint x: 1255, startPoint y: 348, endPoint x: 1223, endPoint y: 385, distance: 48.8
click at [1223, 385] on div "Execution Status: SUCCESS Data customDataTransformation.dtl.outputs.result cust…" at bounding box center [953, 333] width 620 height 466
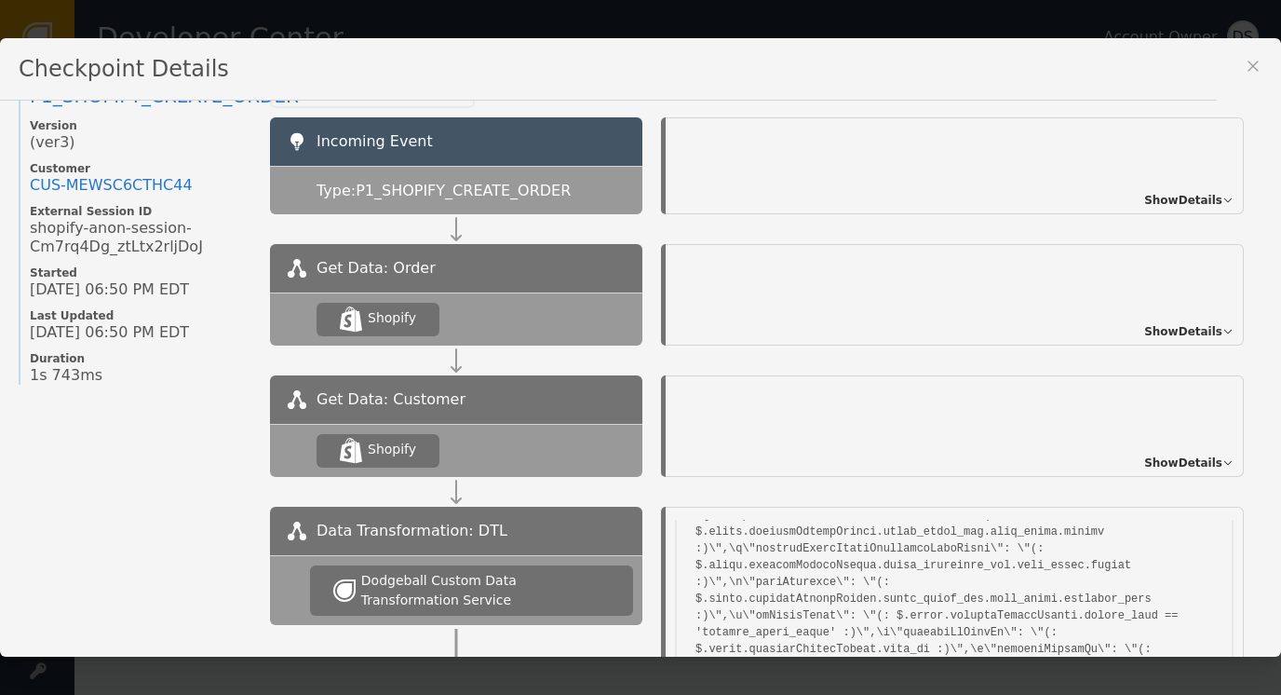
scroll to position [35, 0]
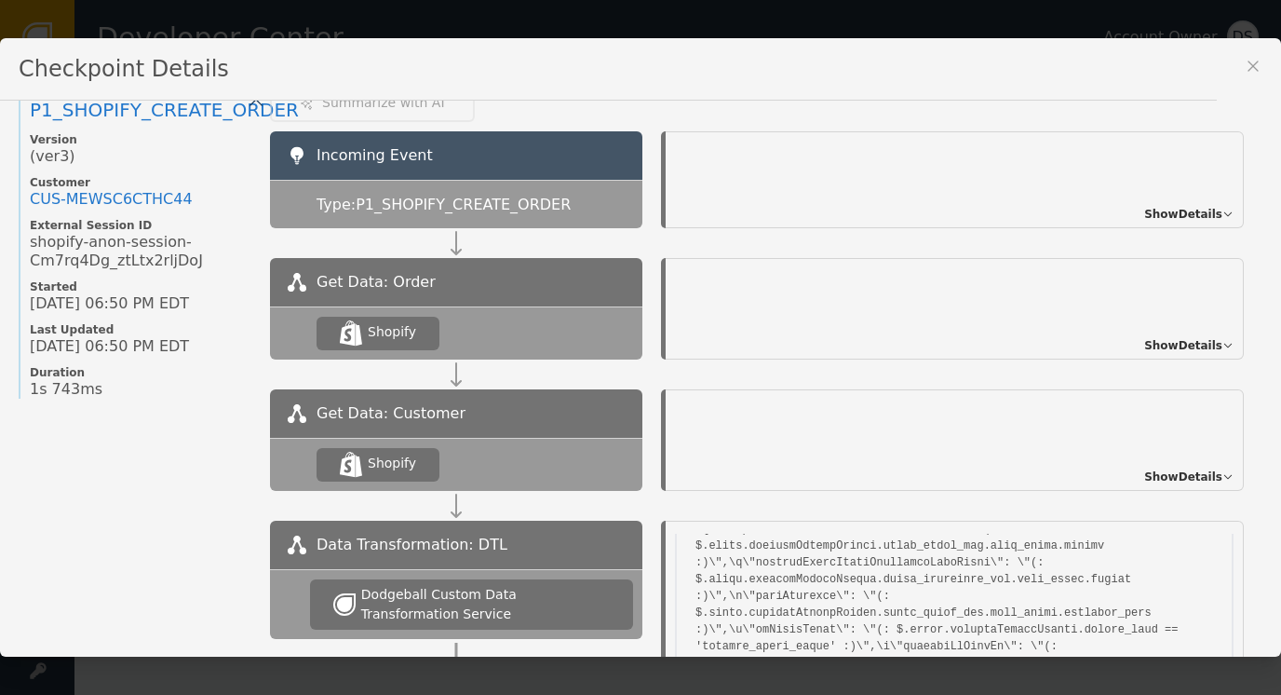
click at [1145, 345] on span "Show Details" at bounding box center [1184, 345] width 78 height 17
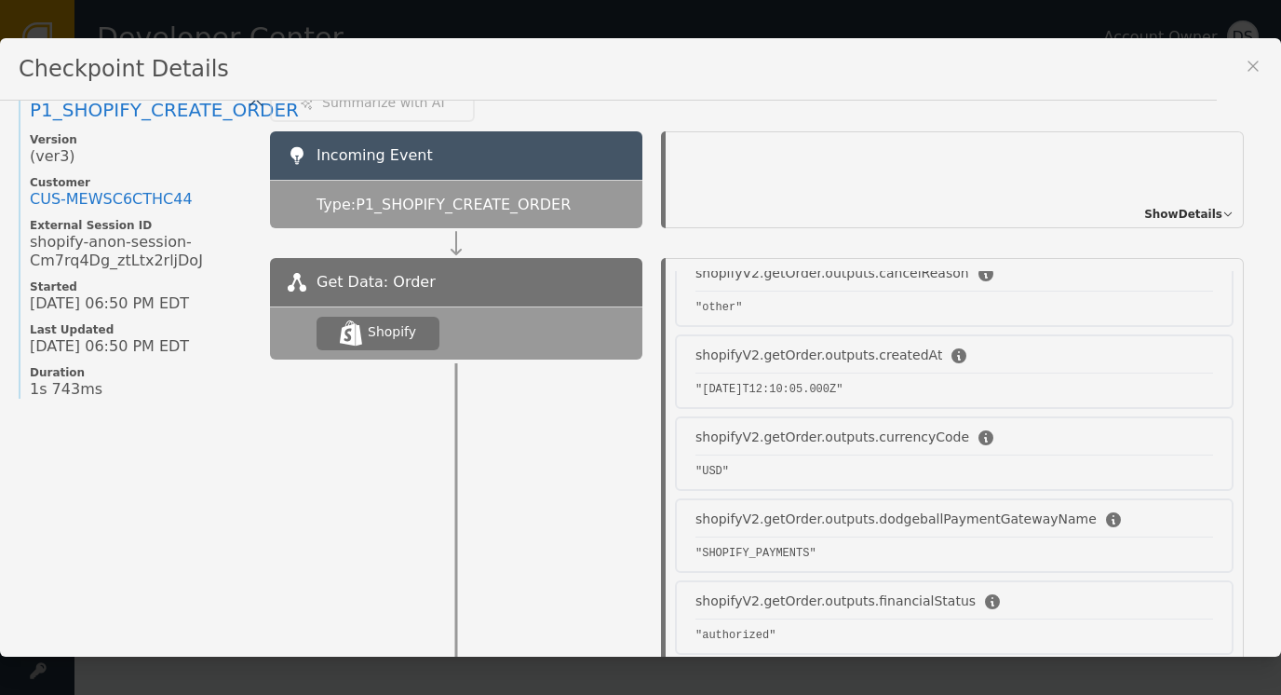
scroll to position [745, 0]
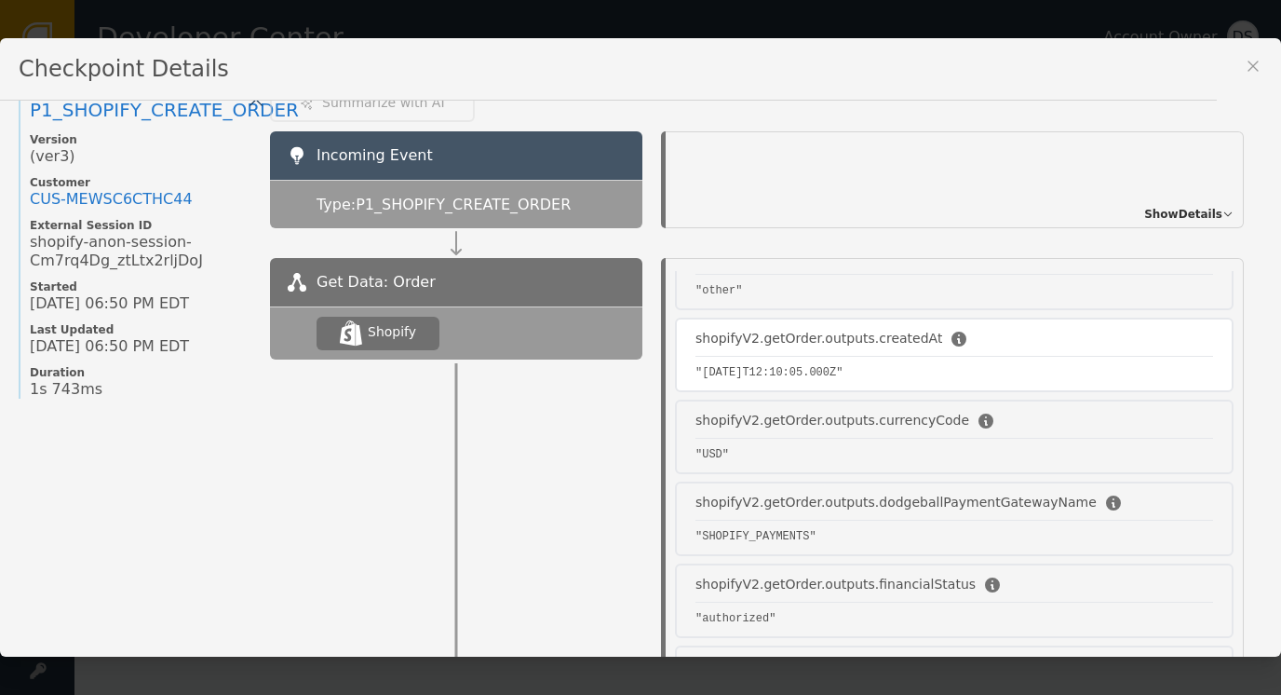
click at [786, 329] on div "shopifyV2.getOrder.outputs.createdAt" at bounding box center [819, 339] width 247 height 20
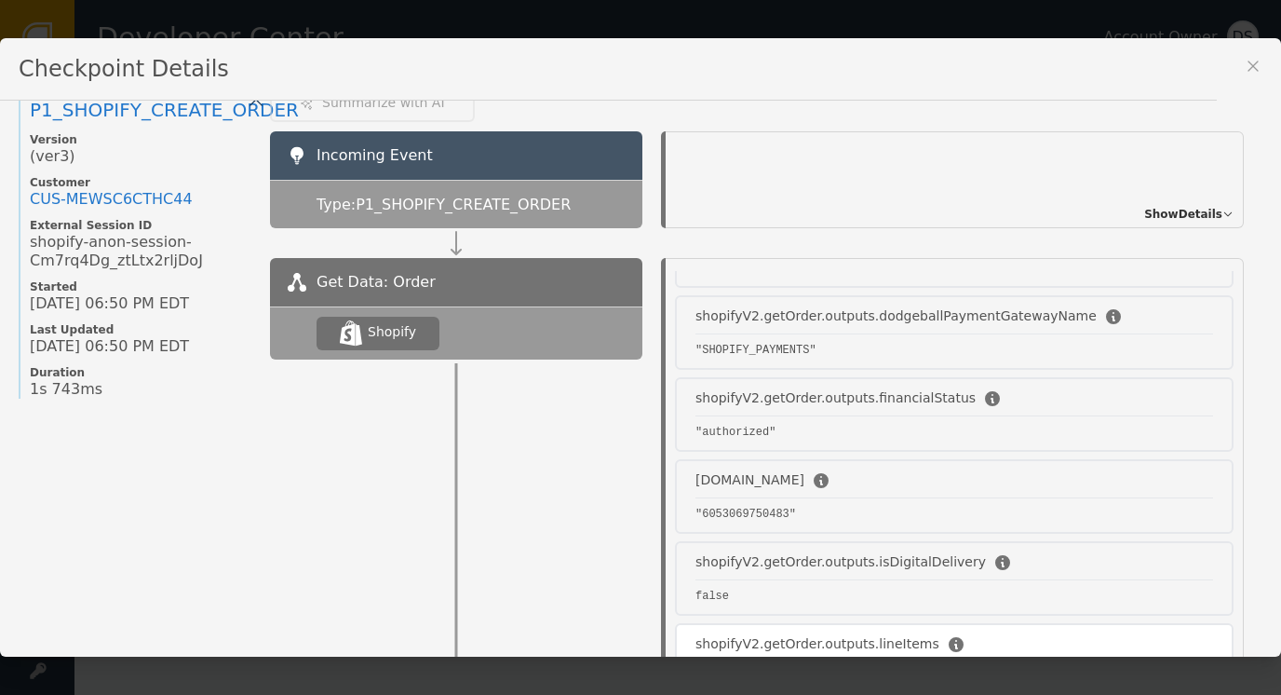
scroll to position [652, 0]
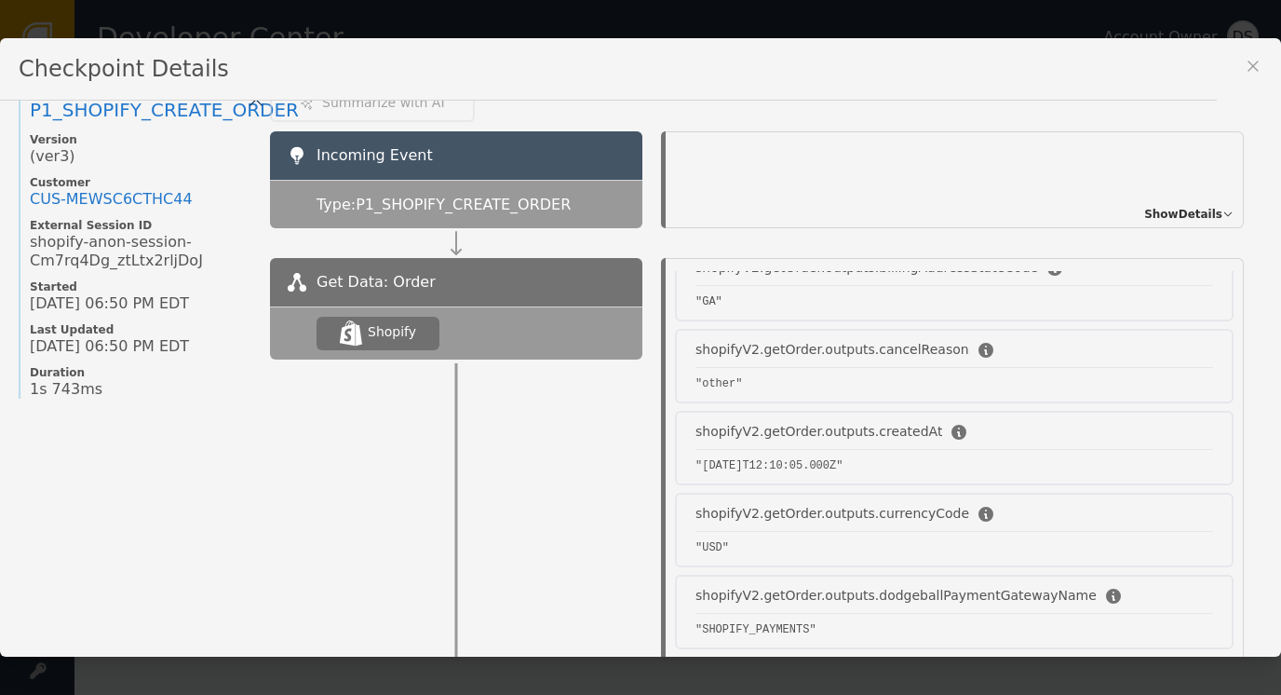
click at [1165, 210] on span "Show Details" at bounding box center [1184, 214] width 78 height 17
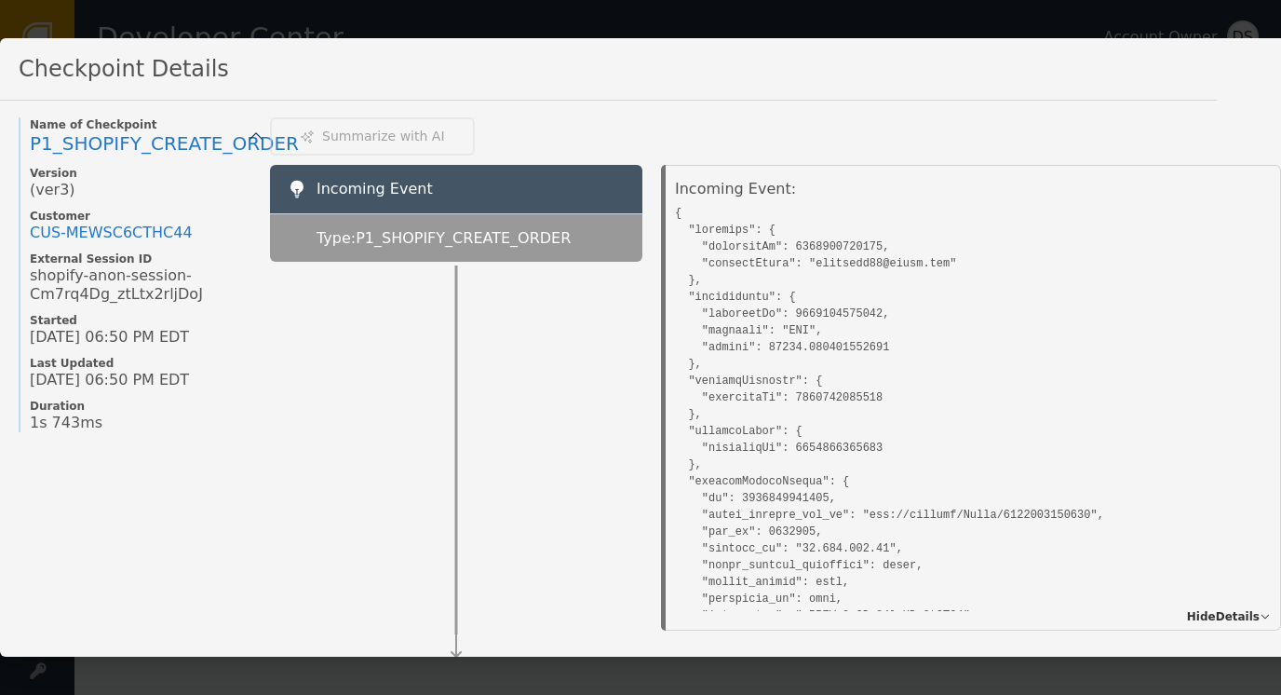
scroll to position [0, 0]
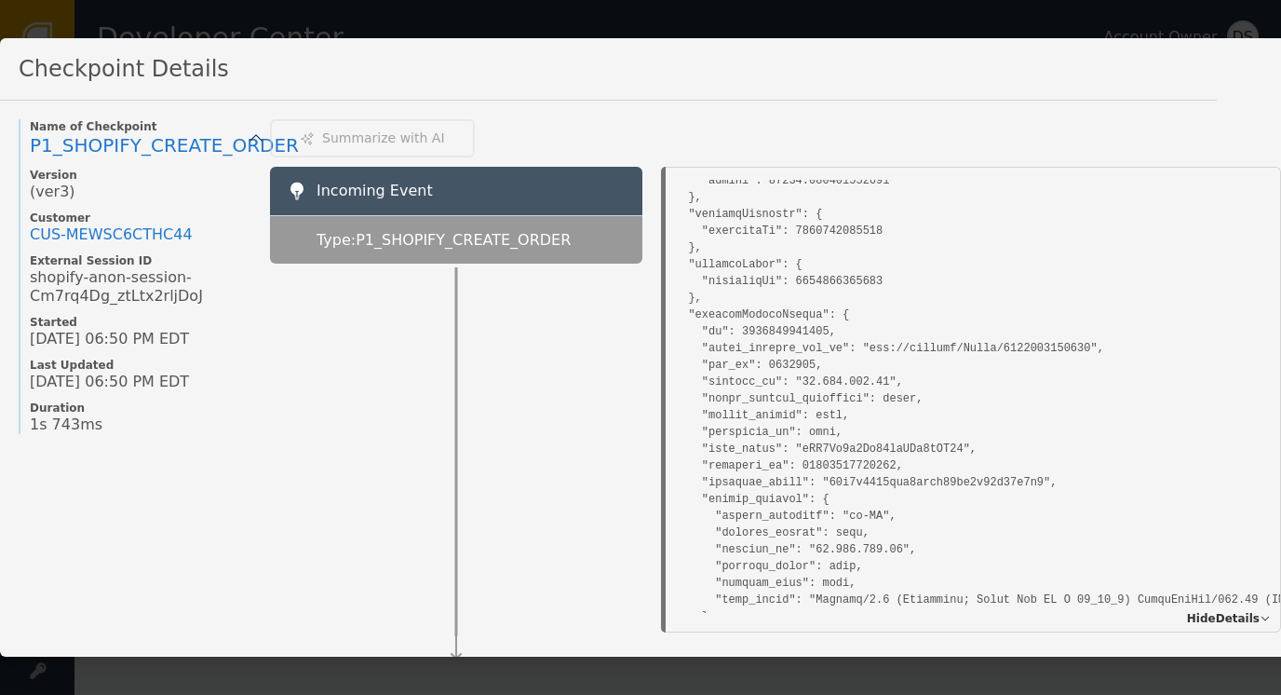
scroll to position [186, 0]
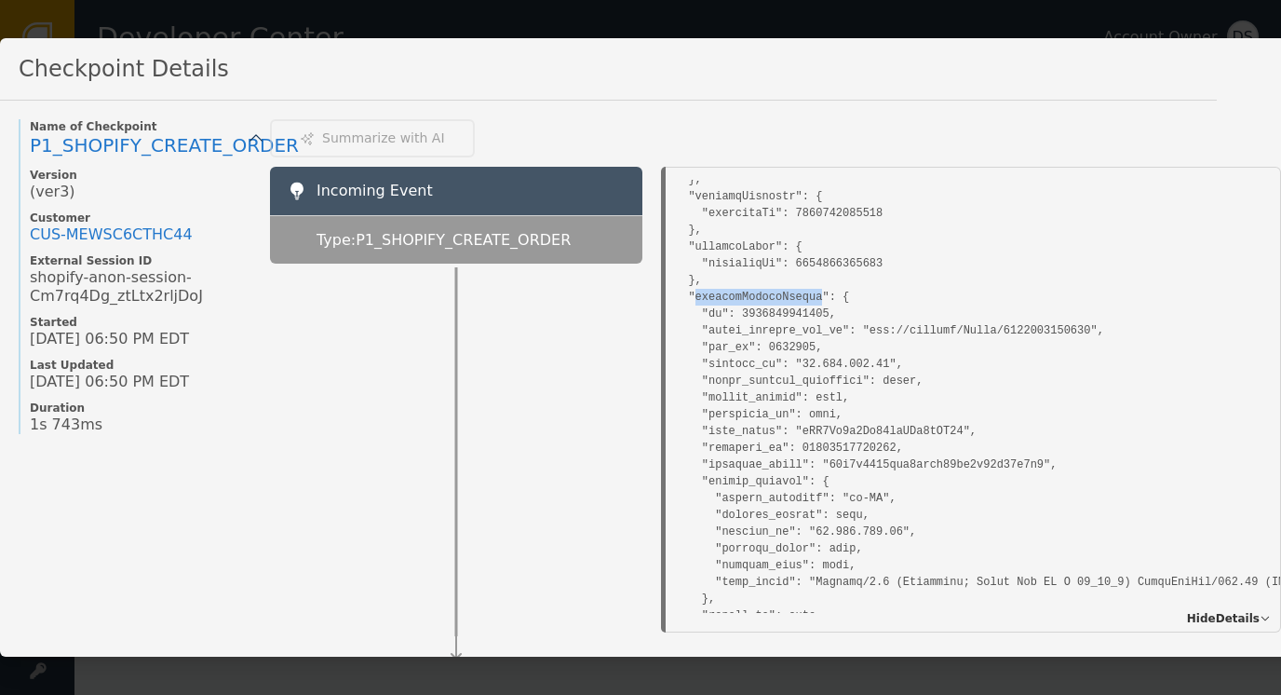
drag, startPoint x: 696, startPoint y: 289, endPoint x: 810, endPoint y: 292, distance: 114.6
copy pre "shopifyOrdersCreate"
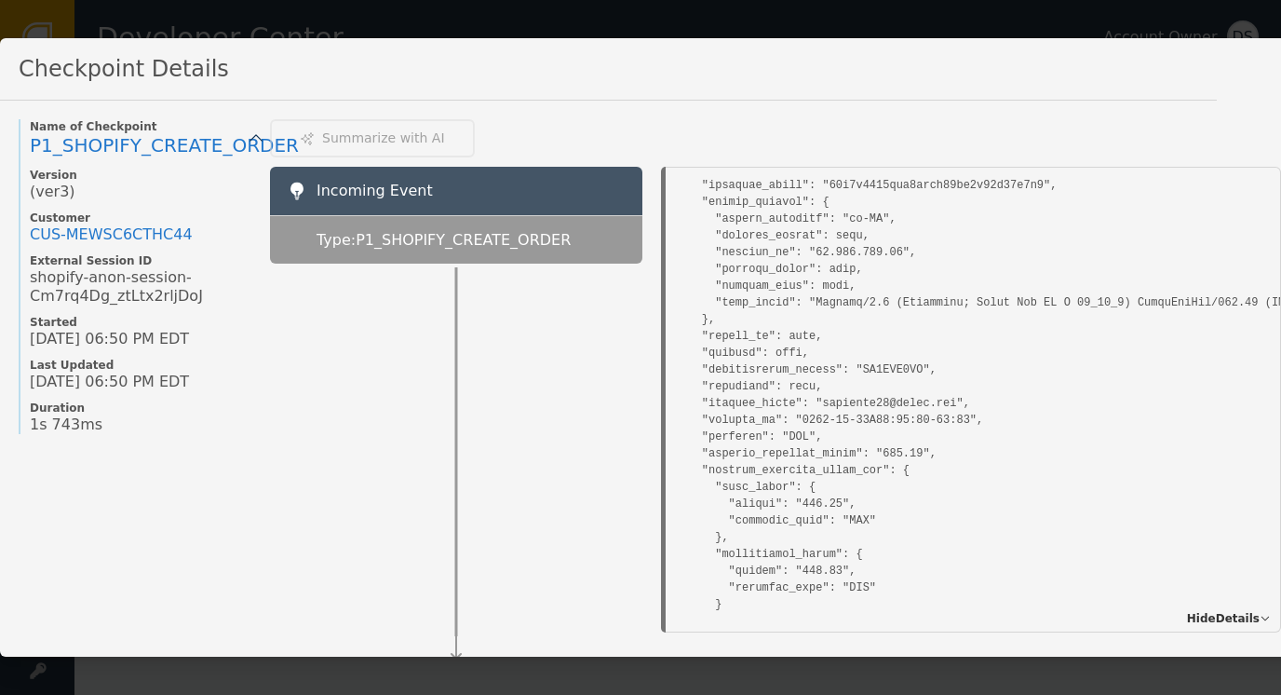
scroll to position [0, 0]
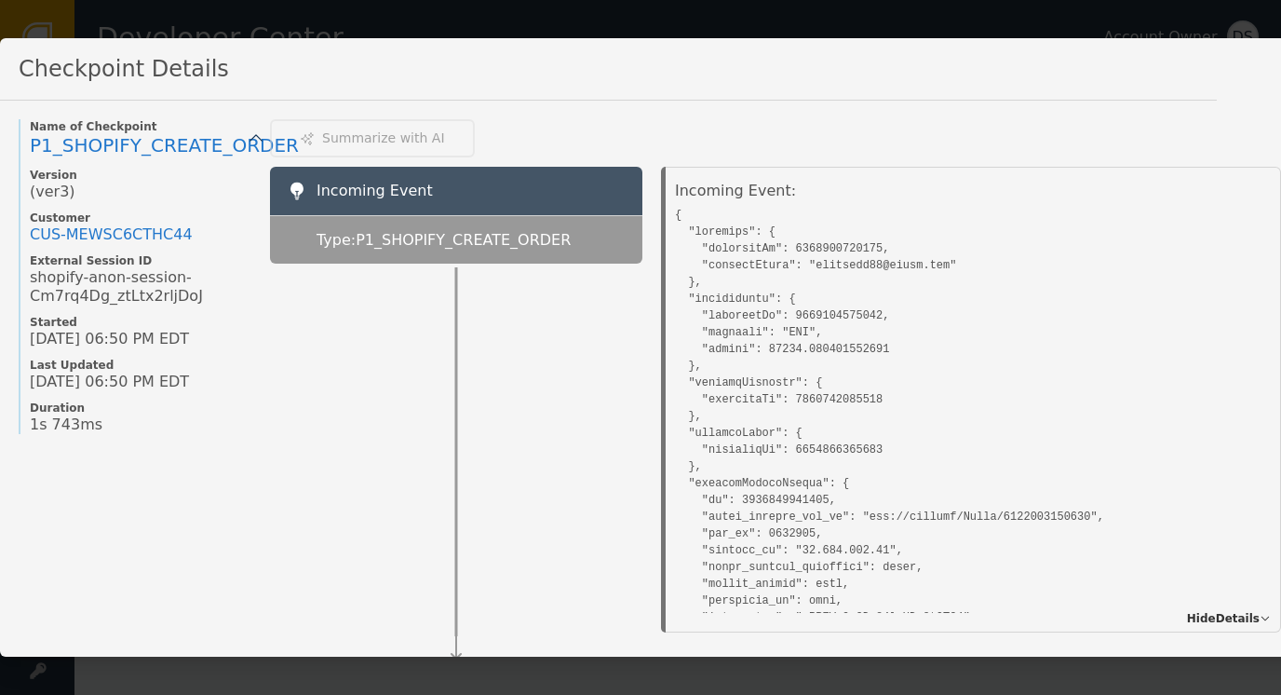
drag, startPoint x: 692, startPoint y: 473, endPoint x: 808, endPoint y: 474, distance: 116.4
click at [587, 420] on div at bounding box center [456, 448] width 373 height 369
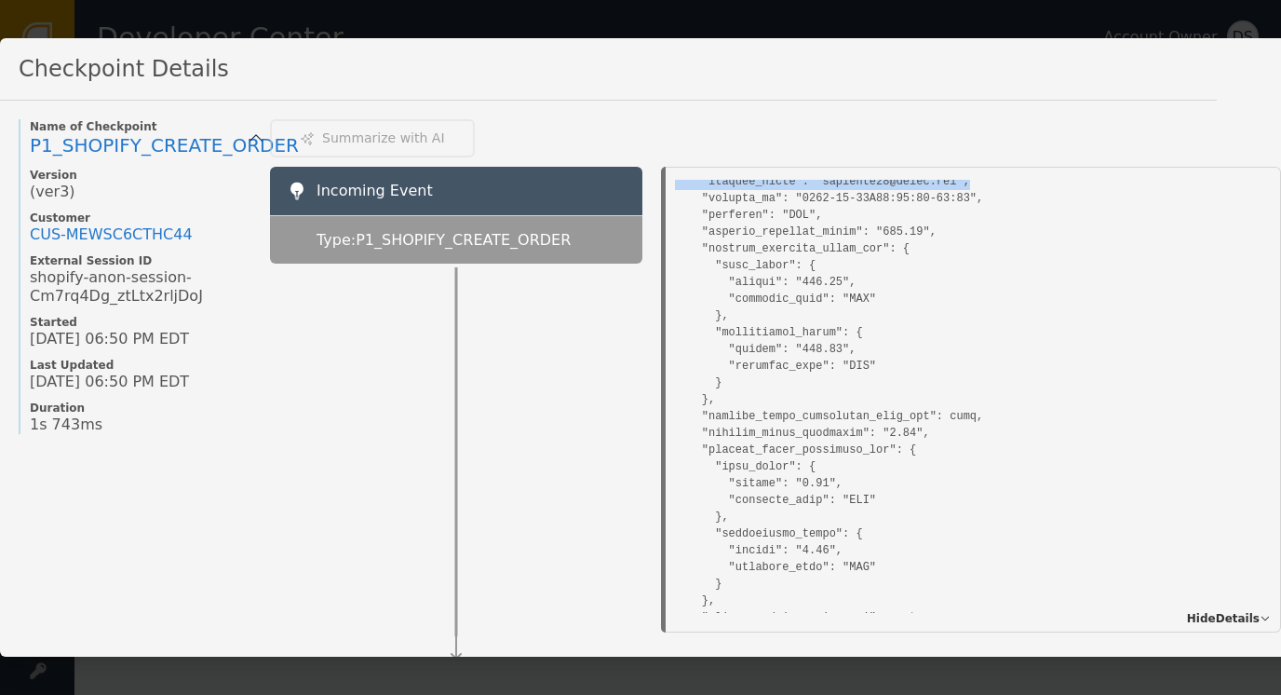
scroll to position [675, 0]
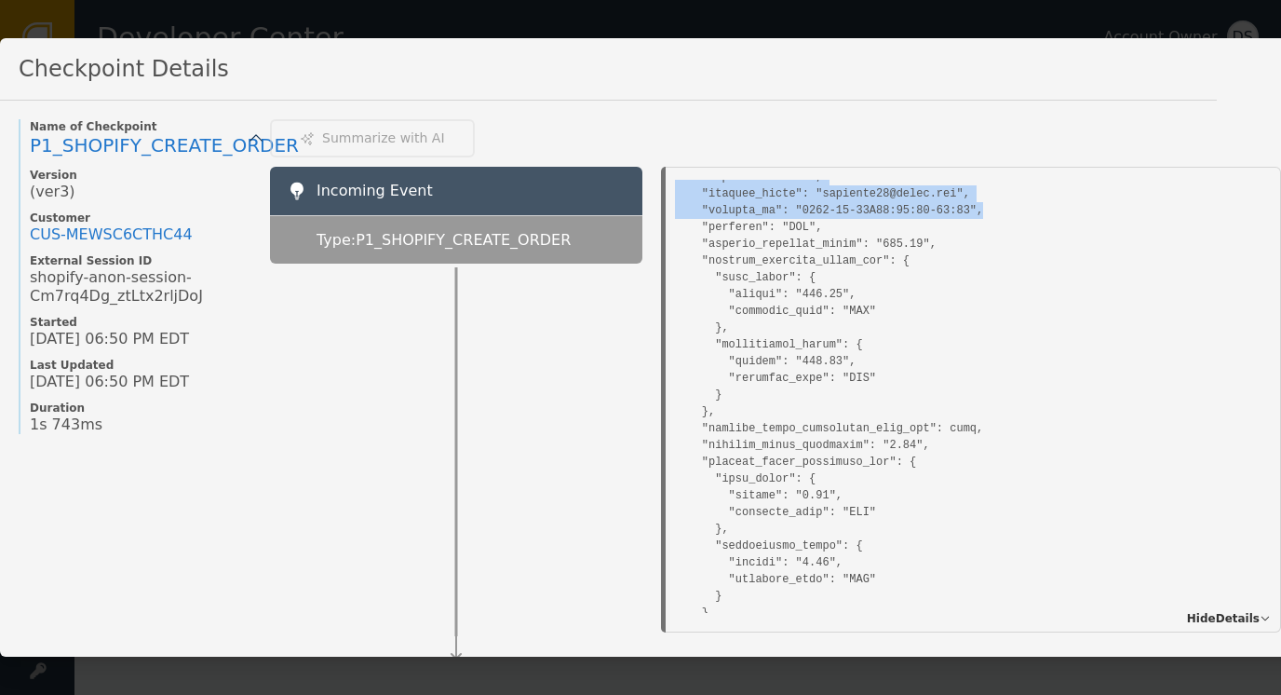
drag, startPoint x: 708, startPoint y: 359, endPoint x: 985, endPoint y: 207, distance: 316.3
copy pre ""shopifyOrdersCreate": { "id": 6053069750483, "admin_graphql_api_id": "gid://sh…"
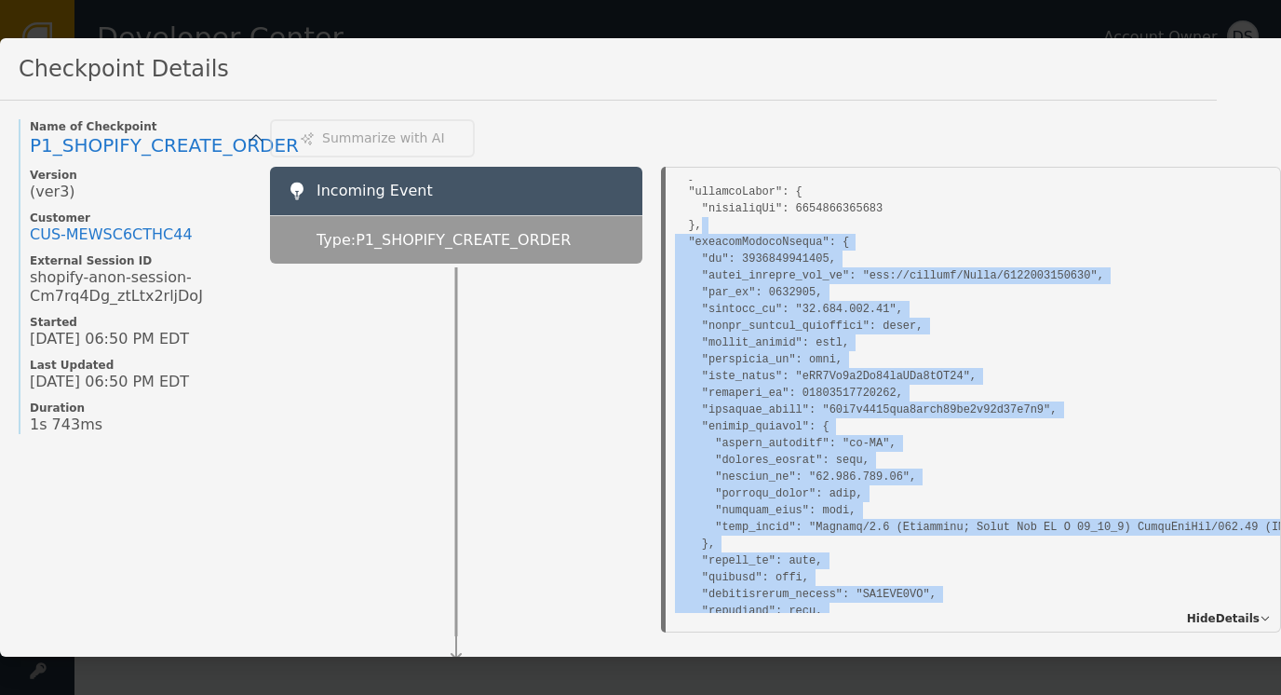
scroll to position [210, 0]
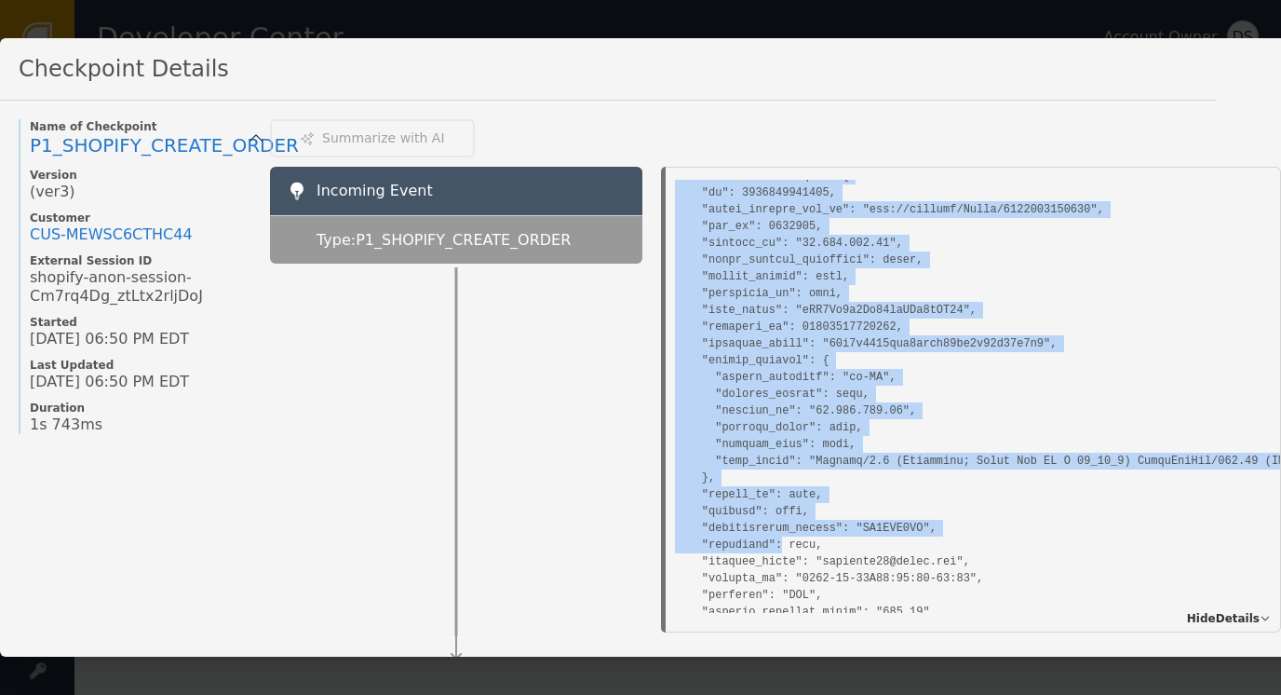
scroll to position [396, 0]
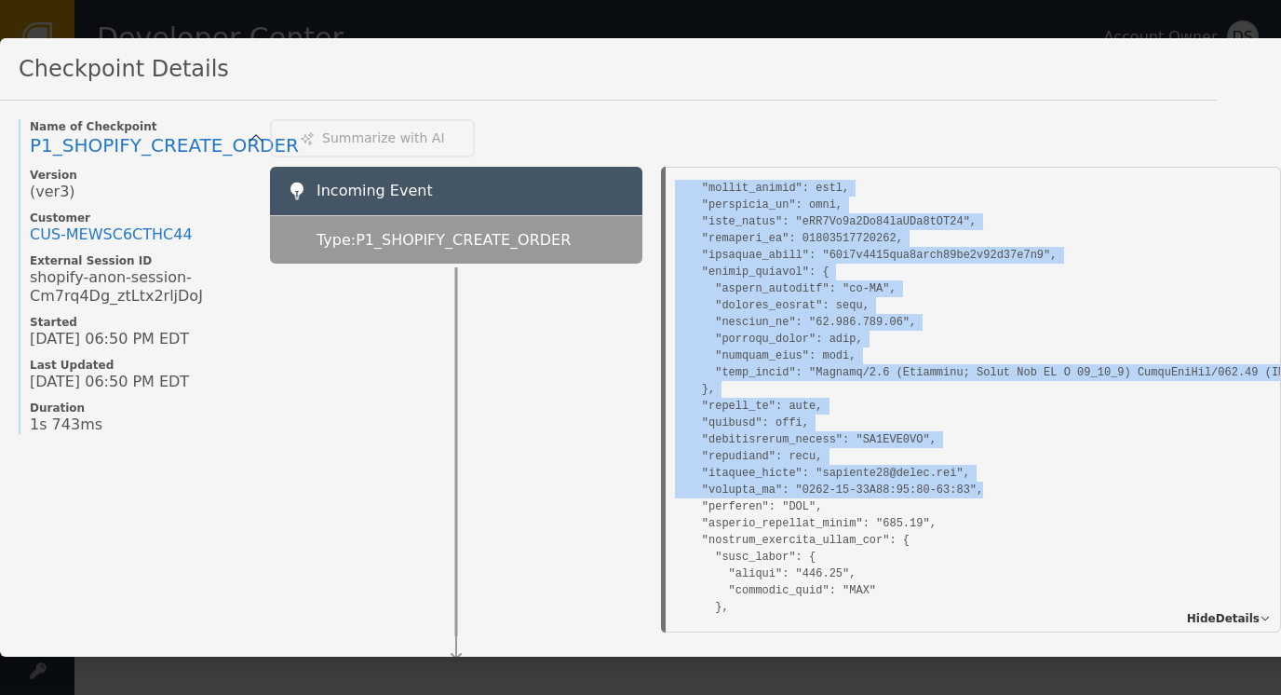
drag, startPoint x: 693, startPoint y: 251, endPoint x: 993, endPoint y: 478, distance: 376.2
copy pre ", "shopifyOrdersCreate": { "id": 6053069750483, "admin_graphql_api_id": "gid://…"
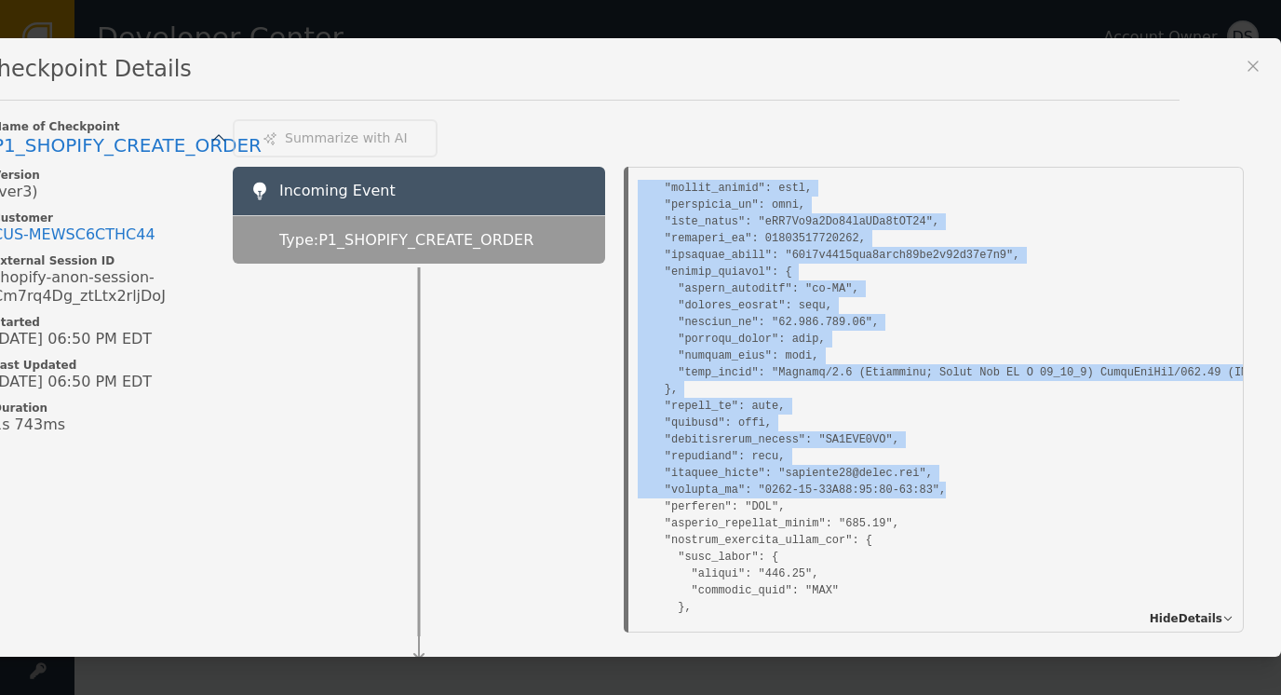
click at [1244, 57] on icon at bounding box center [1253, 66] width 19 height 19
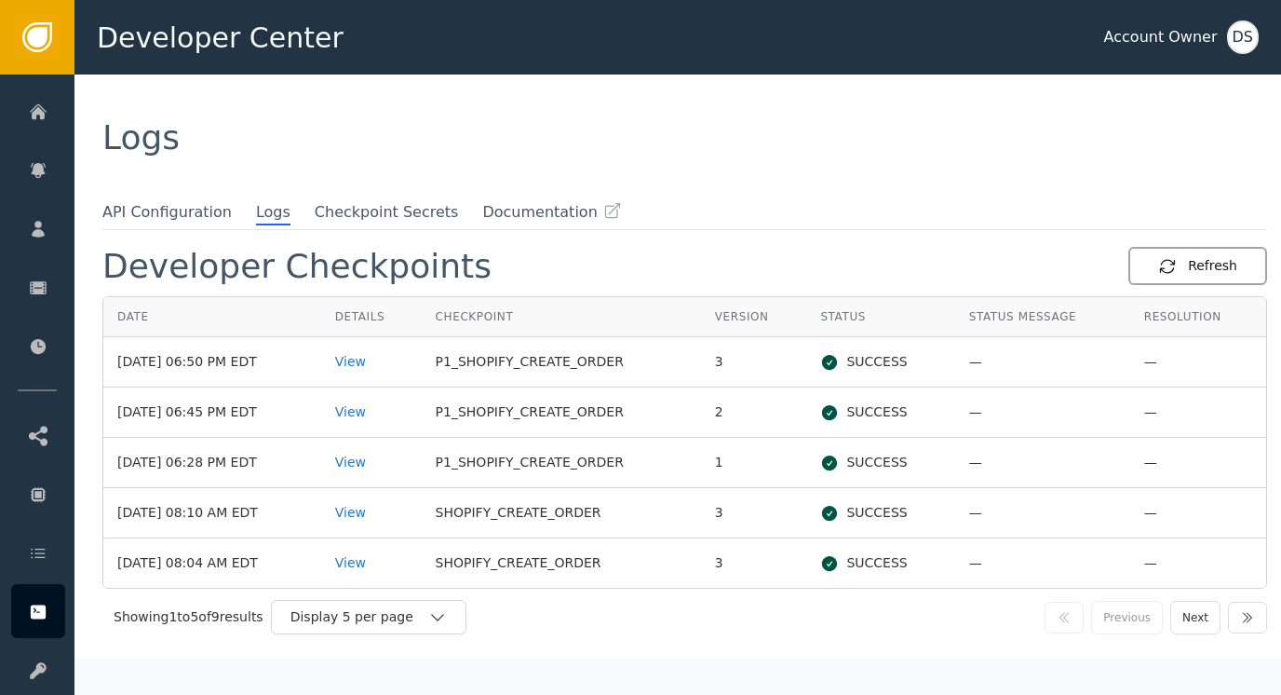
click at [1201, 264] on div "Refresh" at bounding box center [1197, 266] width 79 height 20
click at [367, 360] on div "View" at bounding box center [371, 362] width 73 height 20
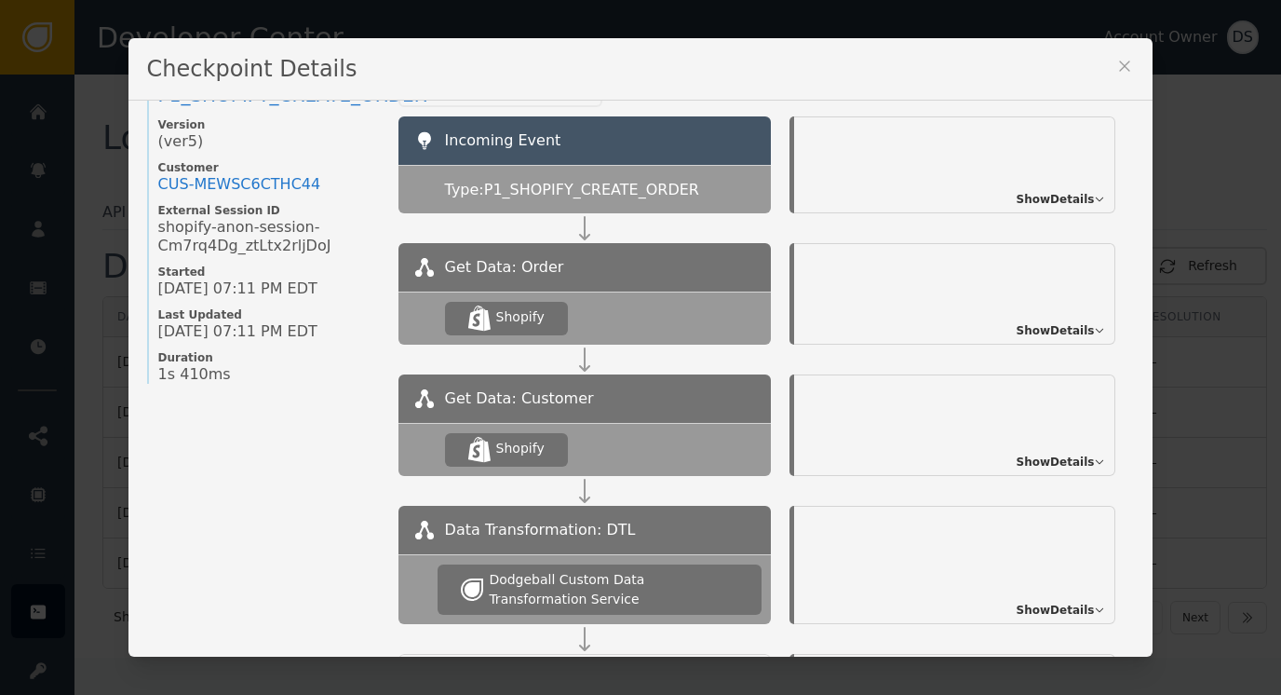
scroll to position [210, 0]
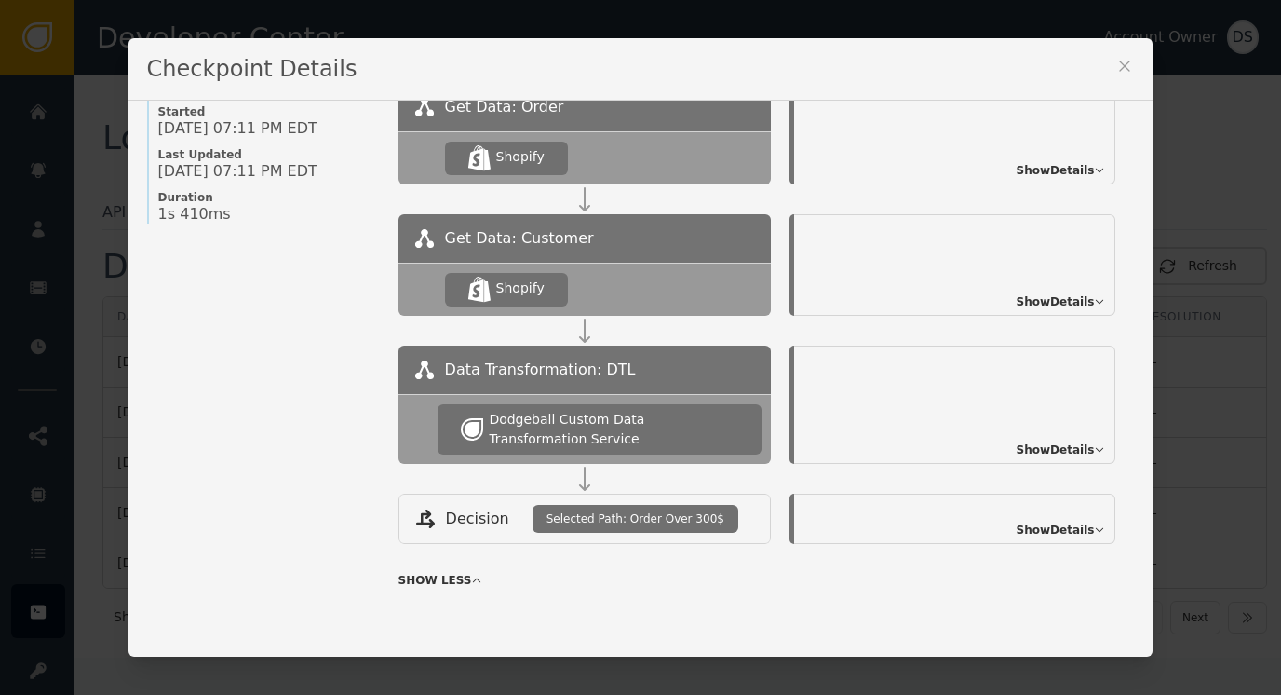
click at [1060, 444] on span "Show Details" at bounding box center [1056, 449] width 78 height 17
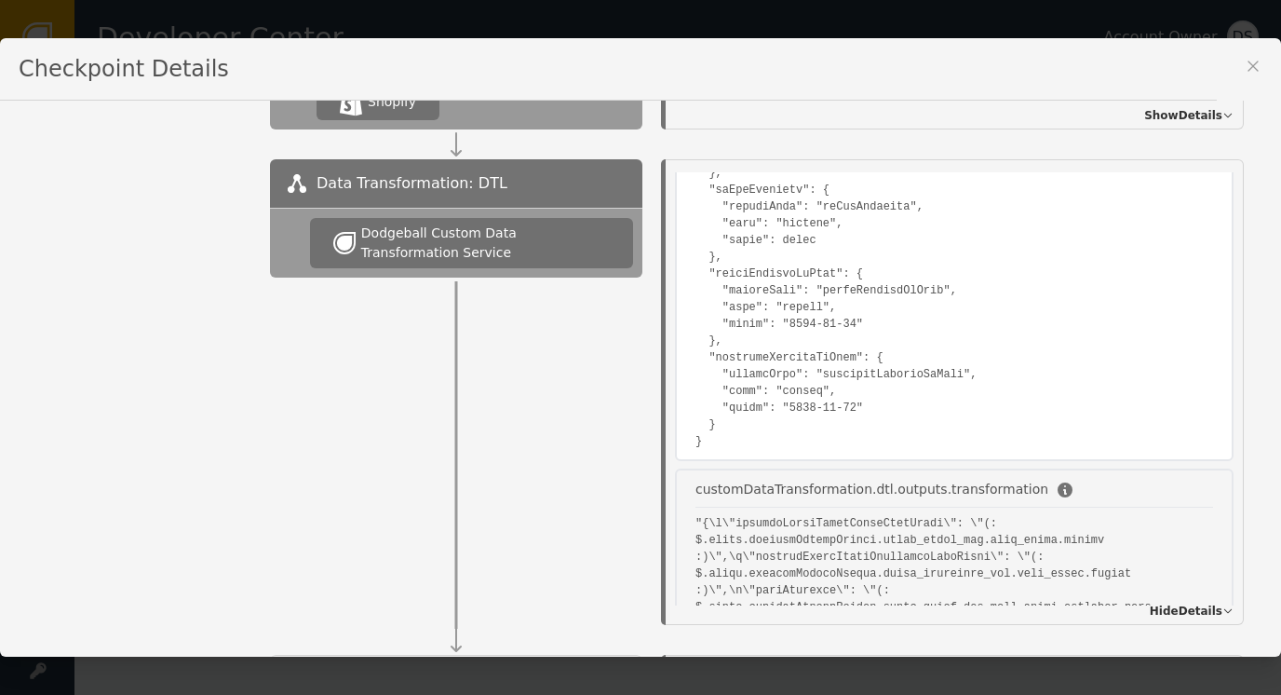
scroll to position [931, 0]
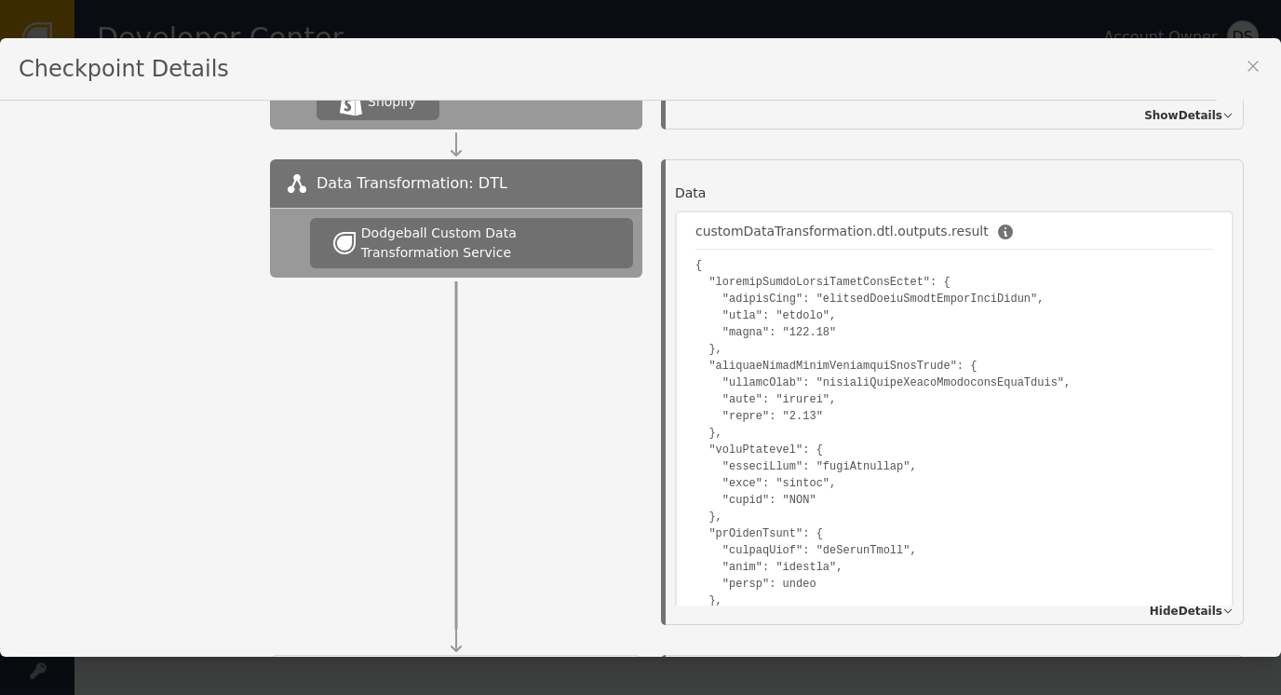
scroll to position [0, 0]
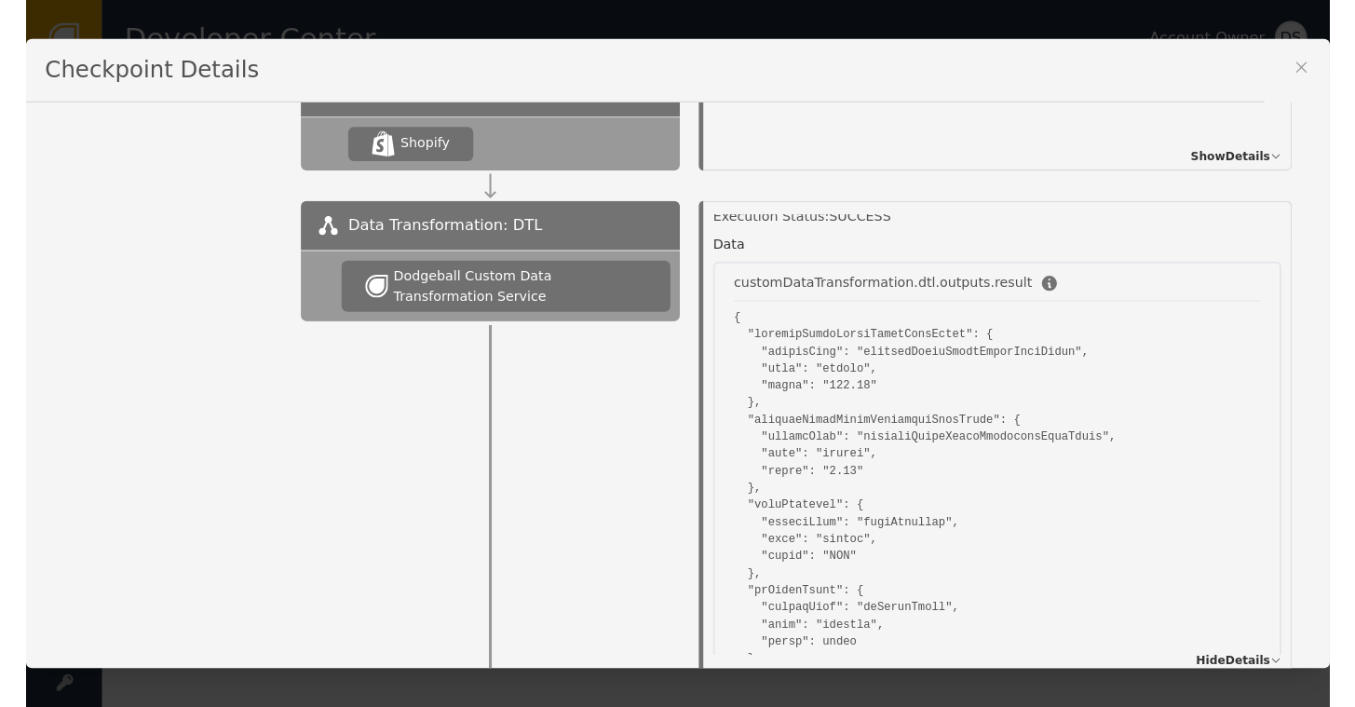
scroll to position [355, 0]
